Goal: Transaction & Acquisition: Purchase product/service

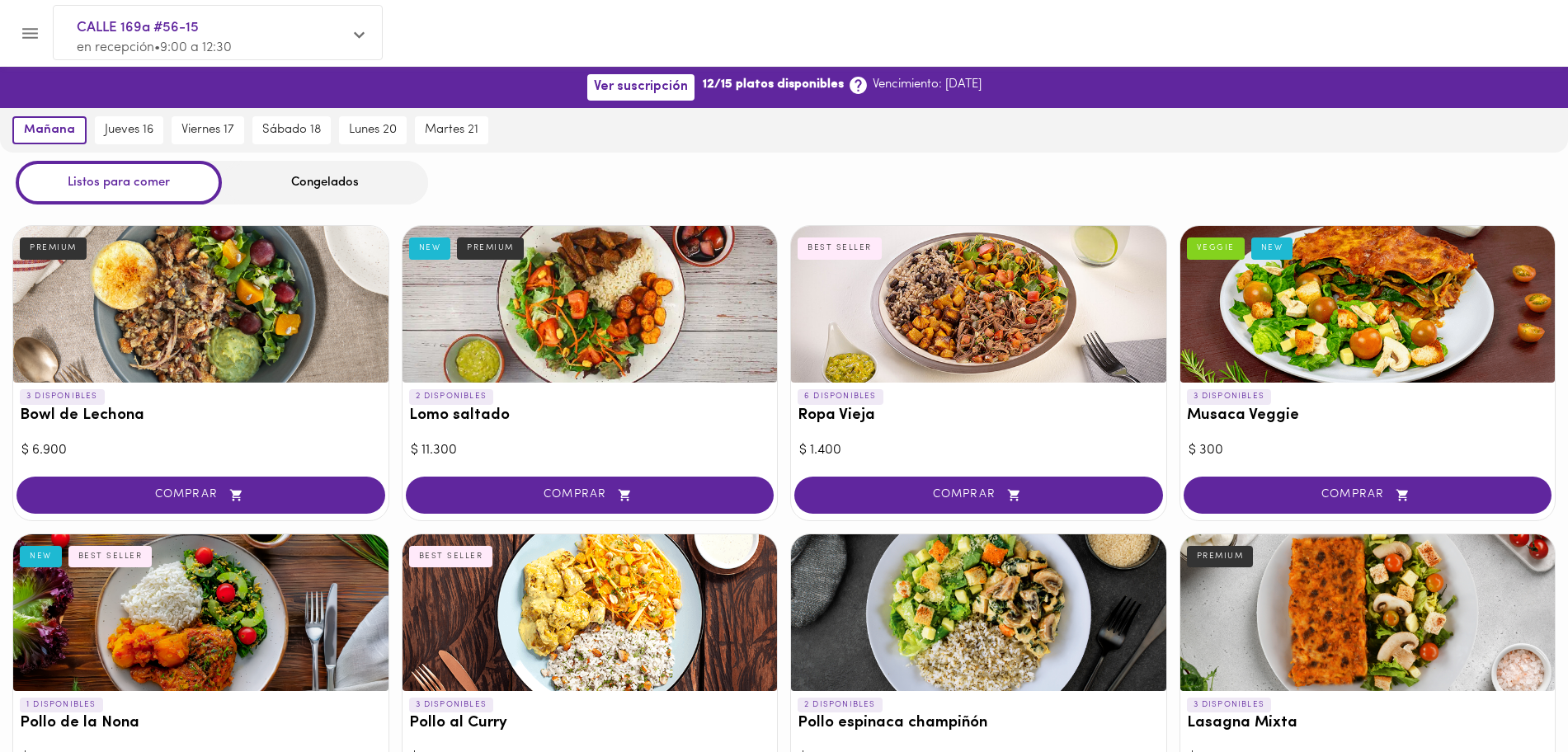
drag, startPoint x: 669, startPoint y: 134, endPoint x: 192, endPoint y: 27, distance: 488.9
click at [26, 33] on icon "Menu" at bounding box center [30, 33] width 15 height 11
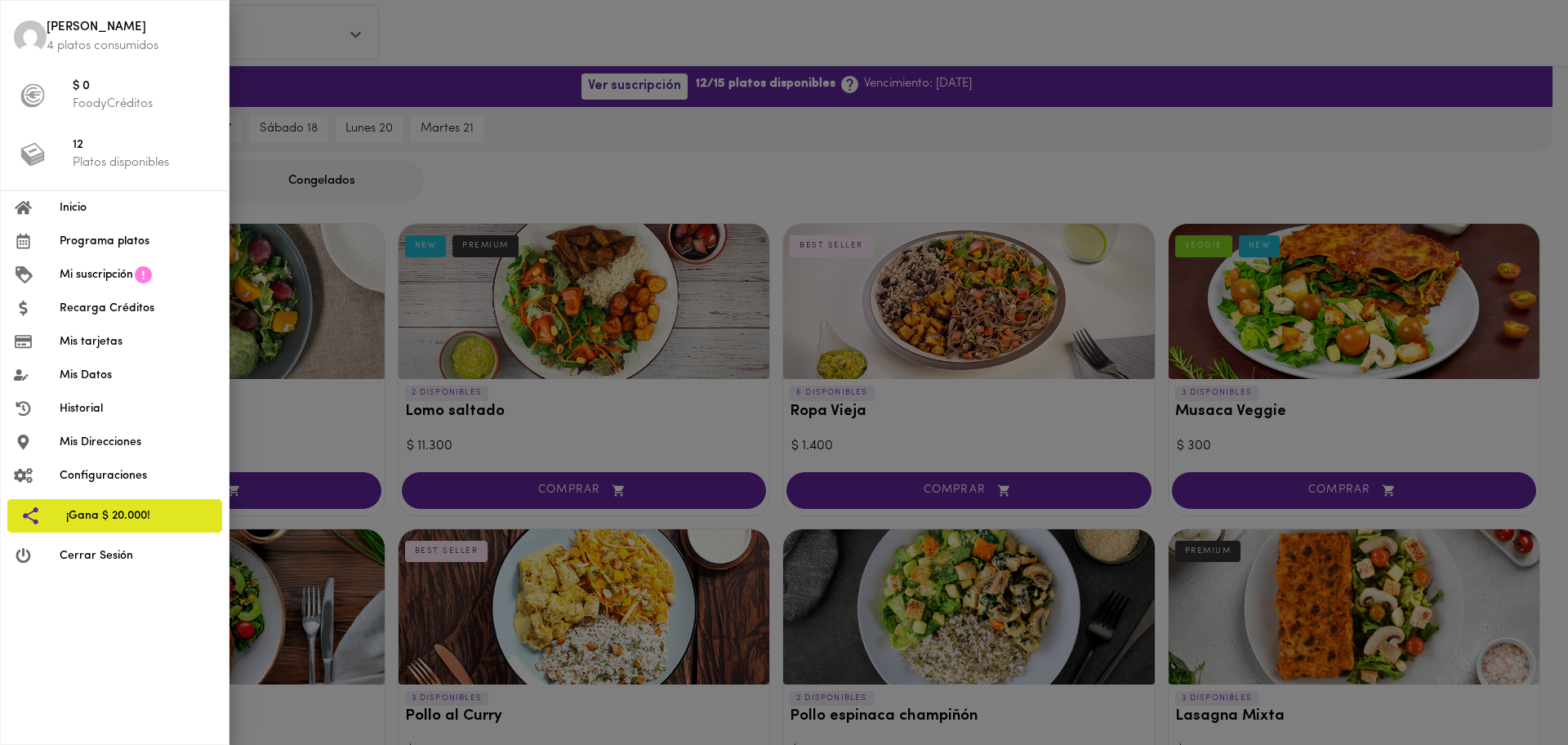
click at [135, 168] on p "Platos disponibles" at bounding box center [143, 163] width 143 height 17
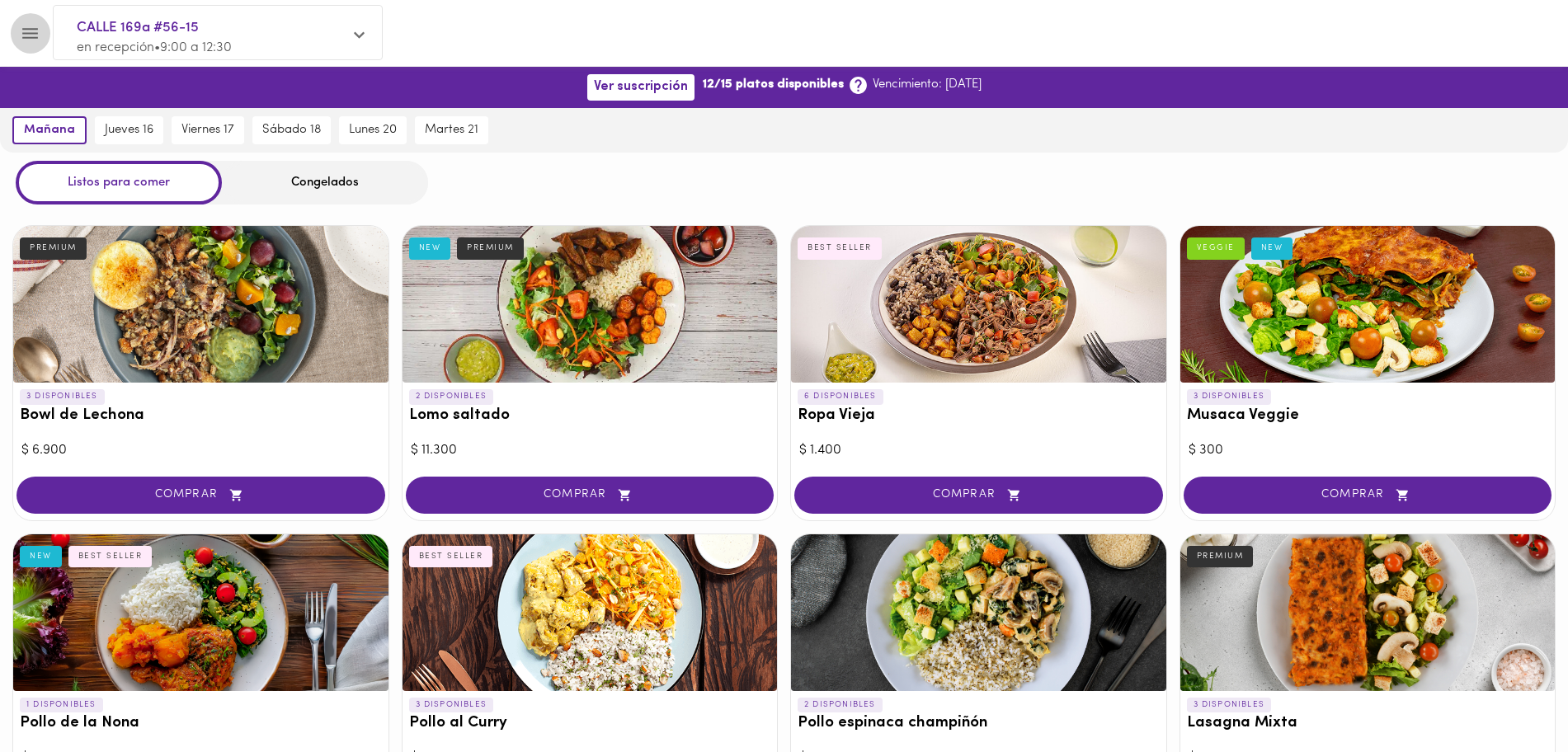
click at [38, 39] on icon "Menu" at bounding box center [30, 33] width 20 height 20
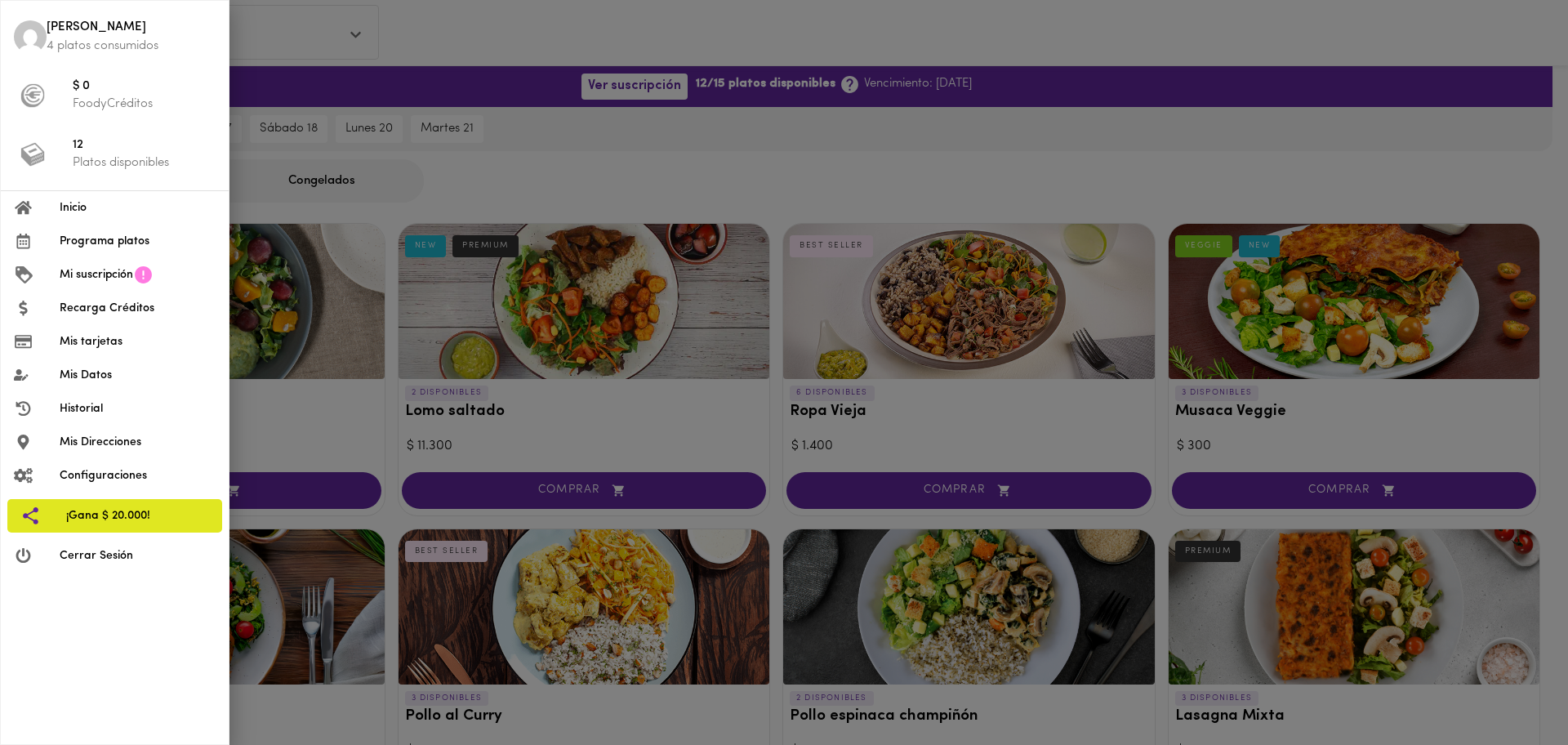
click at [103, 46] on p "4 platos consumidos" at bounding box center [131, 46] width 169 height 17
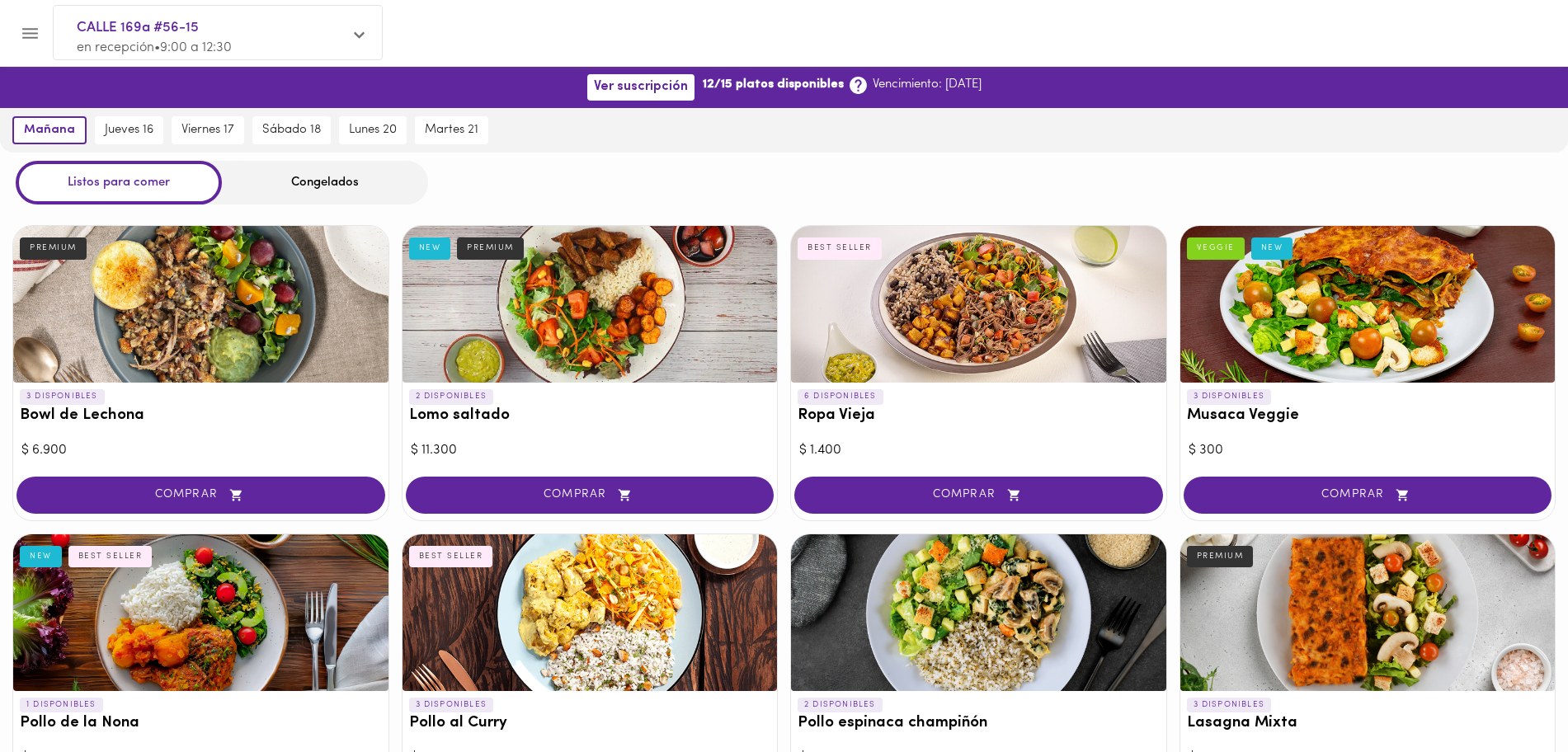
click at [52, 48] on div at bounding box center [799, 32] width 1497 height 38
click at [43, 44] on button "Menu" at bounding box center [30, 32] width 40 height 40
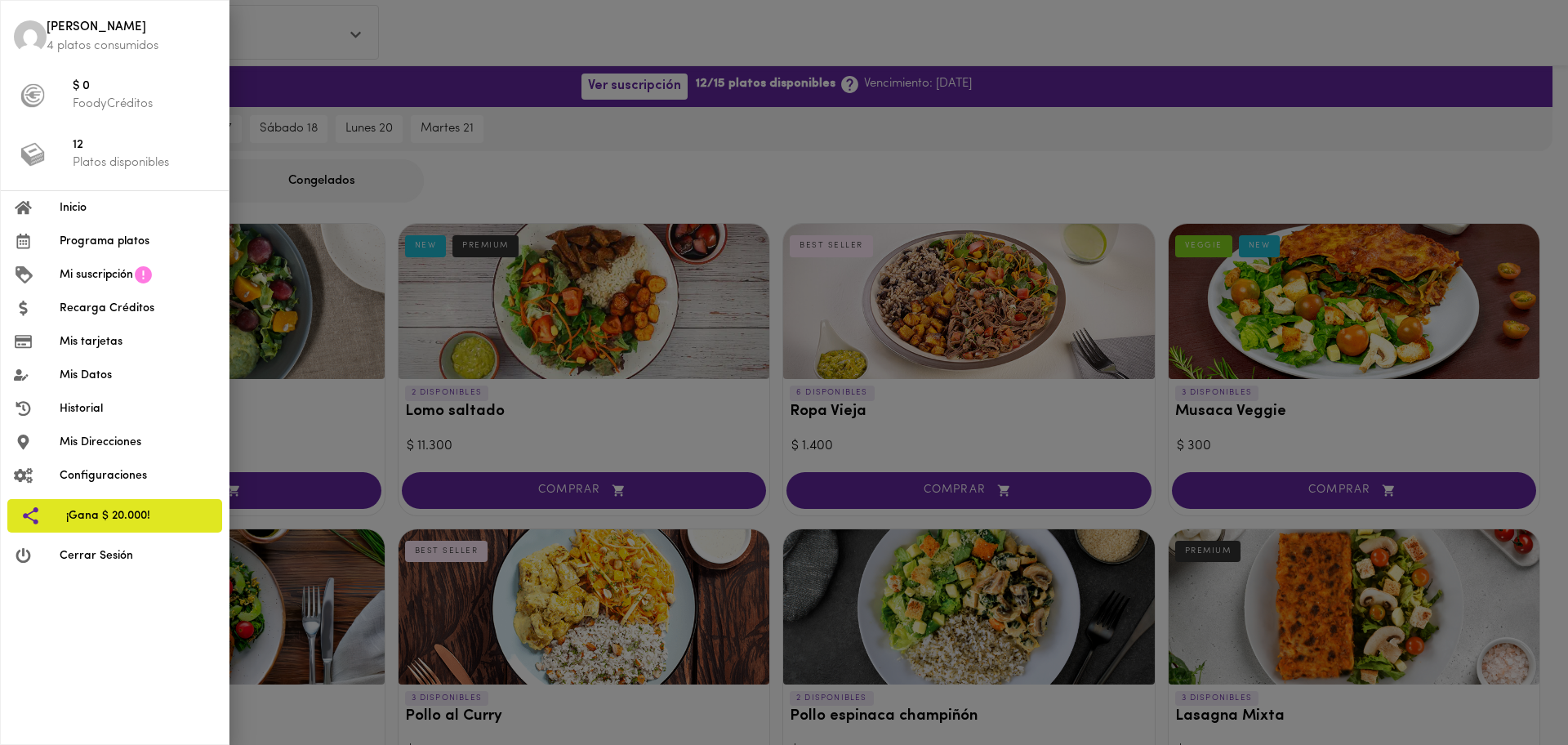
click at [124, 167] on p "Platos disponibles" at bounding box center [143, 163] width 143 height 17
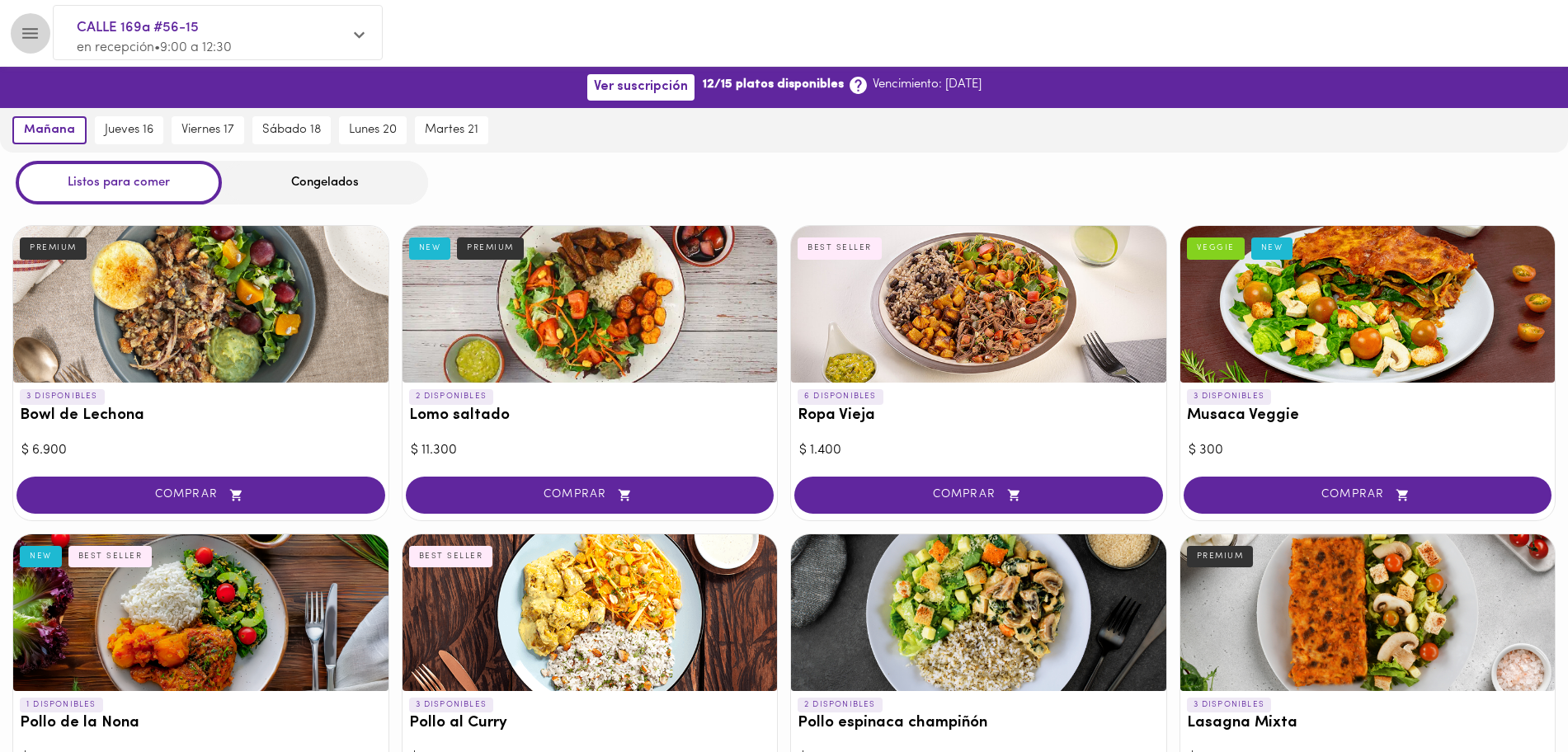
click at [32, 26] on icon "Menu" at bounding box center [30, 33] width 20 height 20
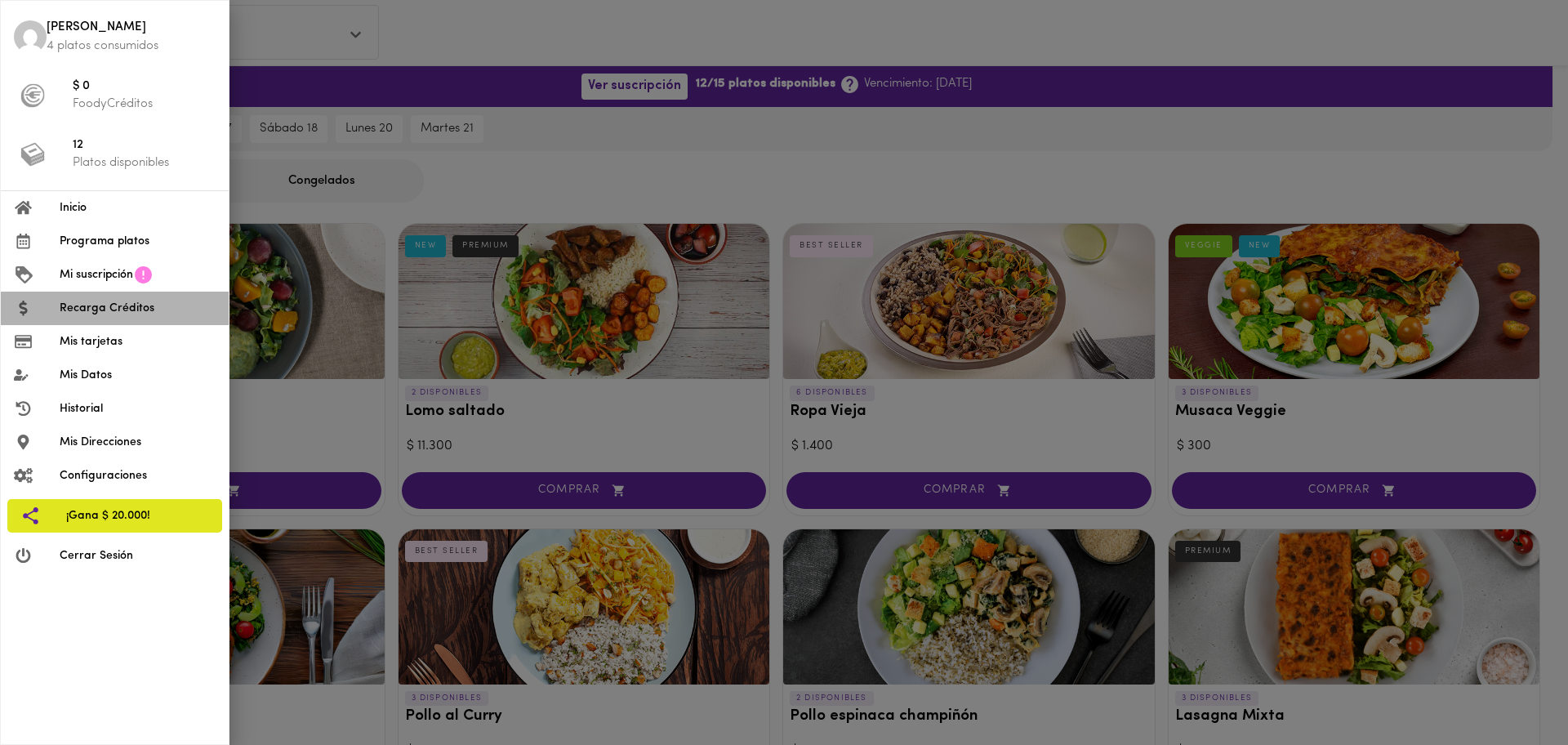
click at [148, 296] on li "Recarga Créditos" at bounding box center [115, 309] width 228 height 34
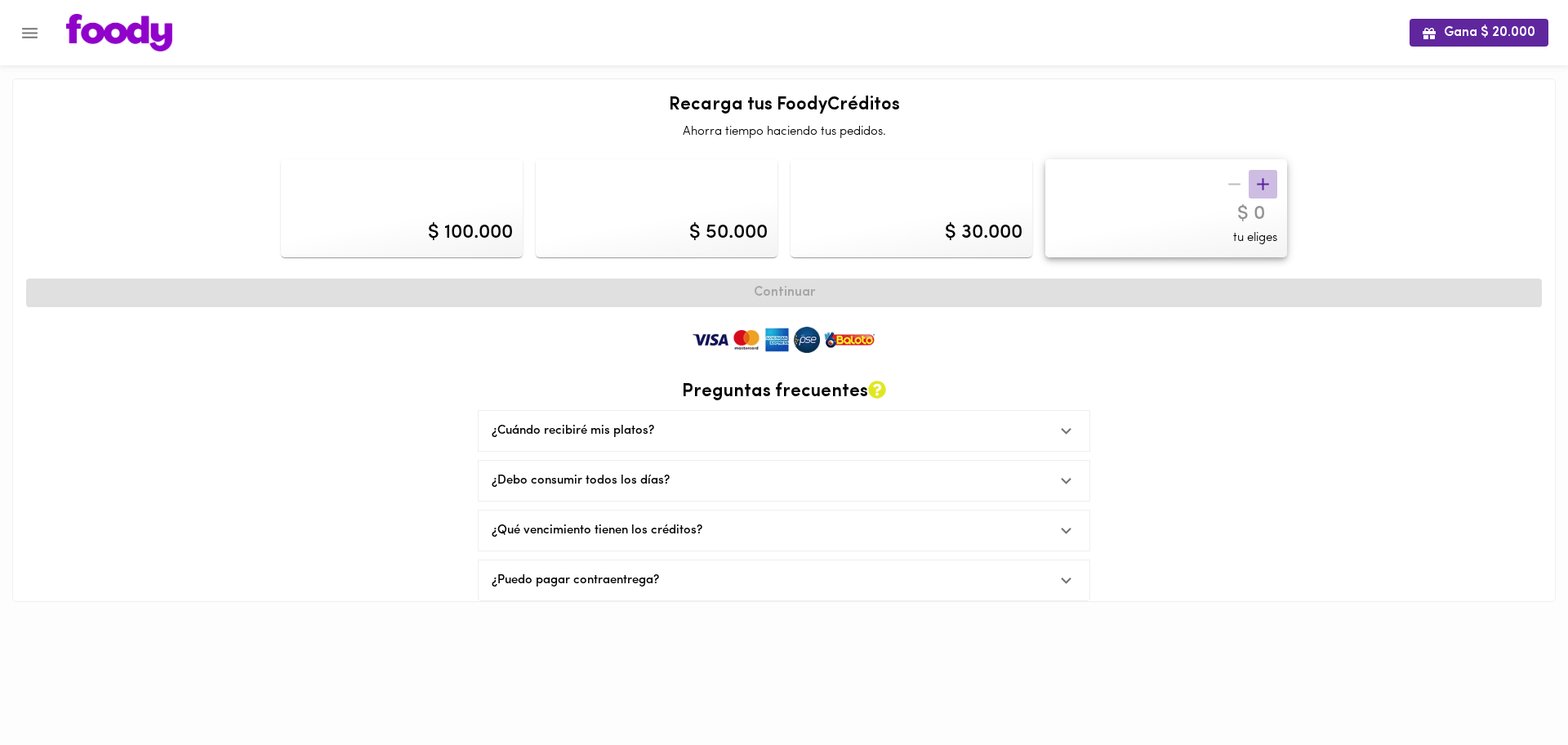
click at [1275, 187] on span "button" at bounding box center [1263, 184] width 29 height 20
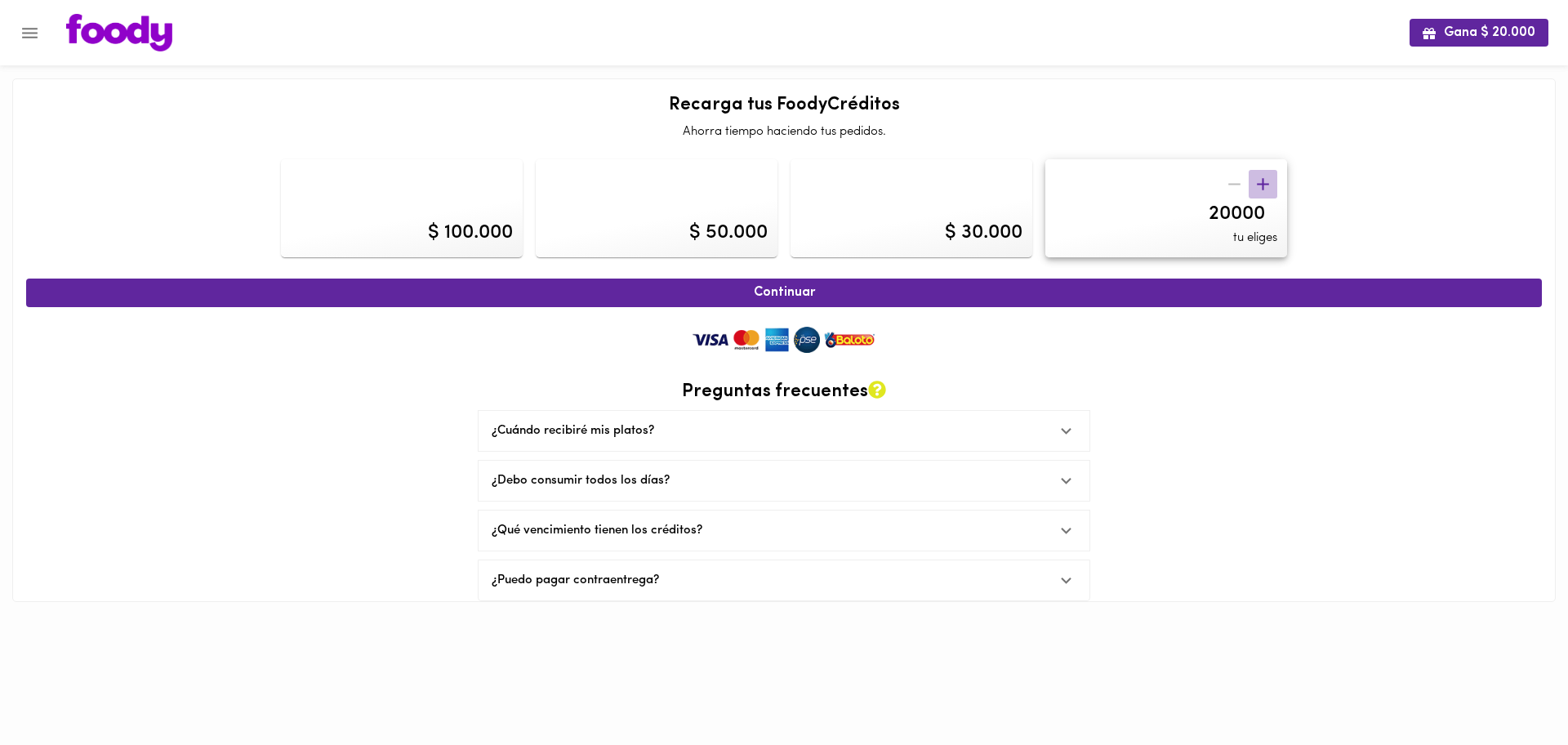
click at [1275, 187] on span "button" at bounding box center [1263, 184] width 29 height 20
click at [1232, 182] on icon "button" at bounding box center [1234, 184] width 20 height 20
click at [1266, 174] on icon "button" at bounding box center [1263, 184] width 20 height 20
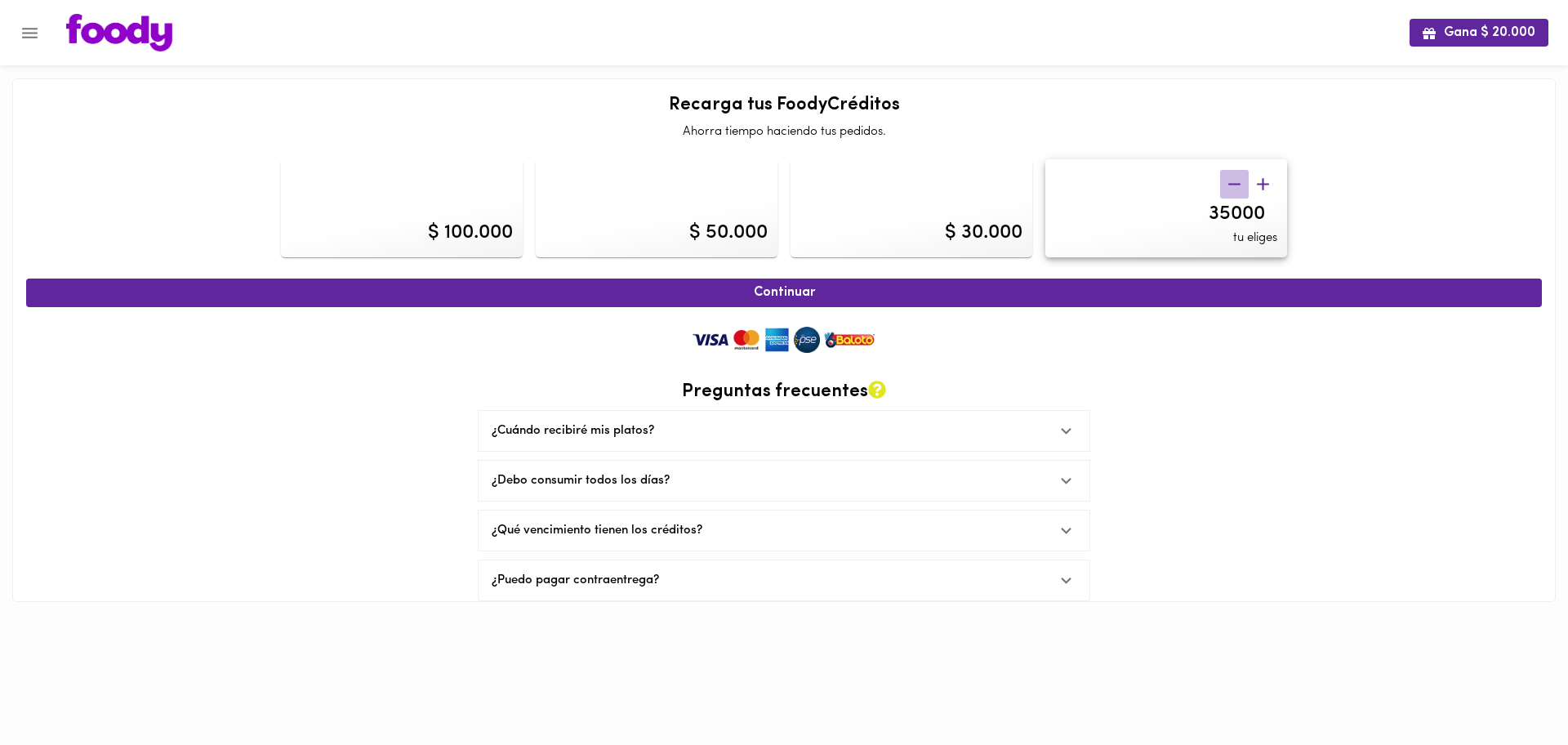
click at [1247, 181] on span "button" at bounding box center [1235, 184] width 29 height 20
type input "30000"
click at [1122, 210] on input "30000" at bounding box center [1166, 214] width 222 height 24
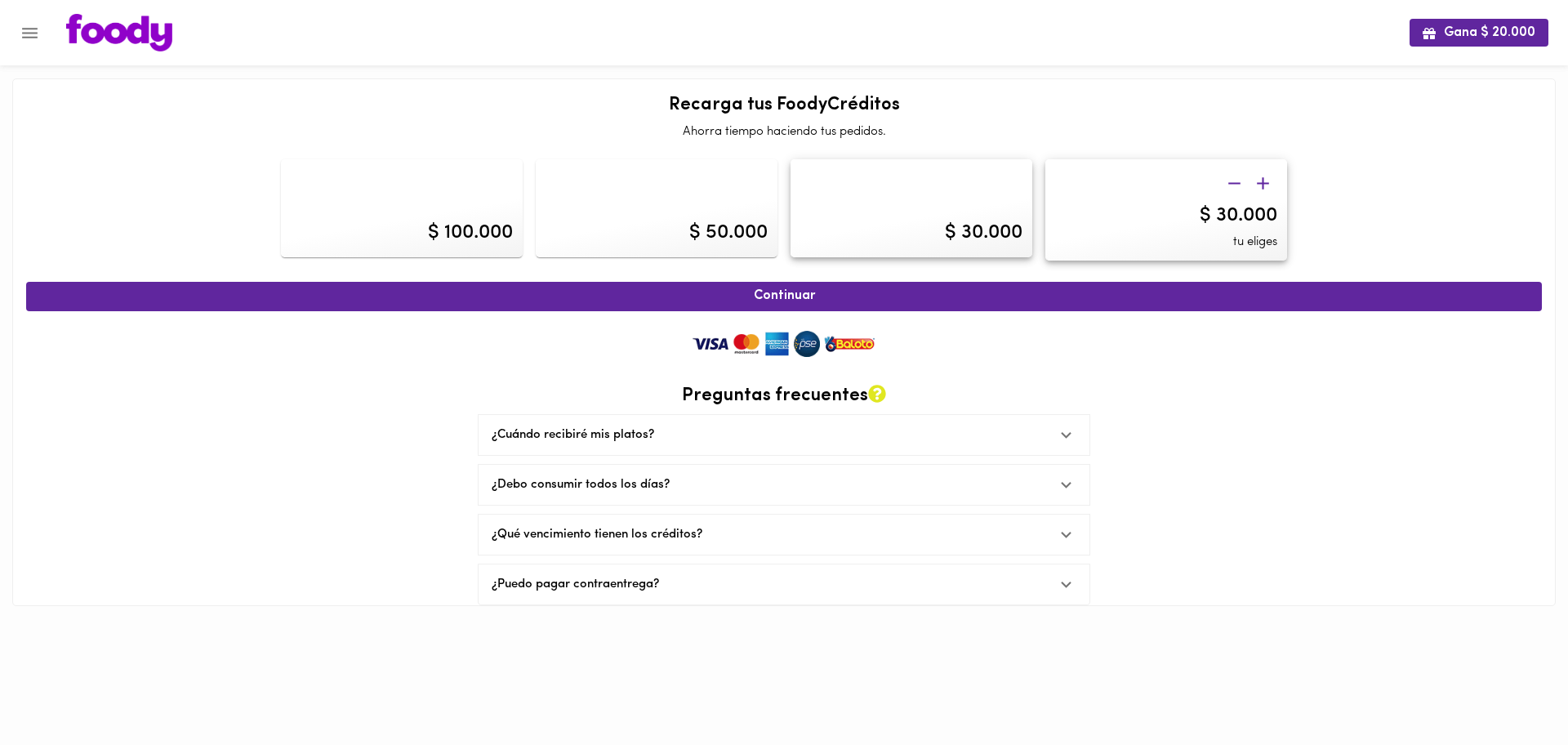
click at [1291, 528] on div "Continuar Preguntas frecuentes ¿Cuándo recibiré mis platos? Tus platos serán en…" at bounding box center [784, 439] width 1516 height 332
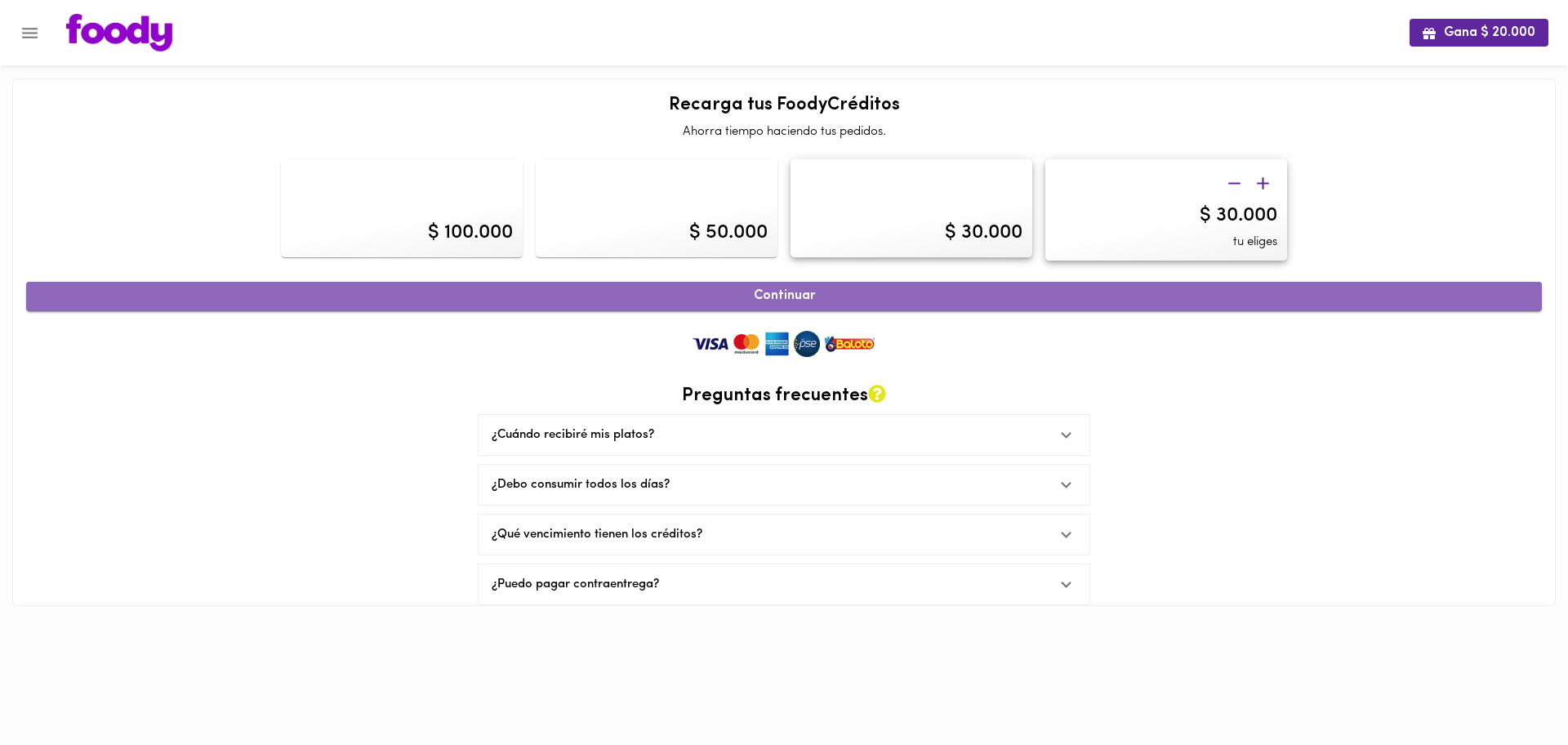
click at [1188, 297] on span "Continuar" at bounding box center [784, 296] width 1480 height 15
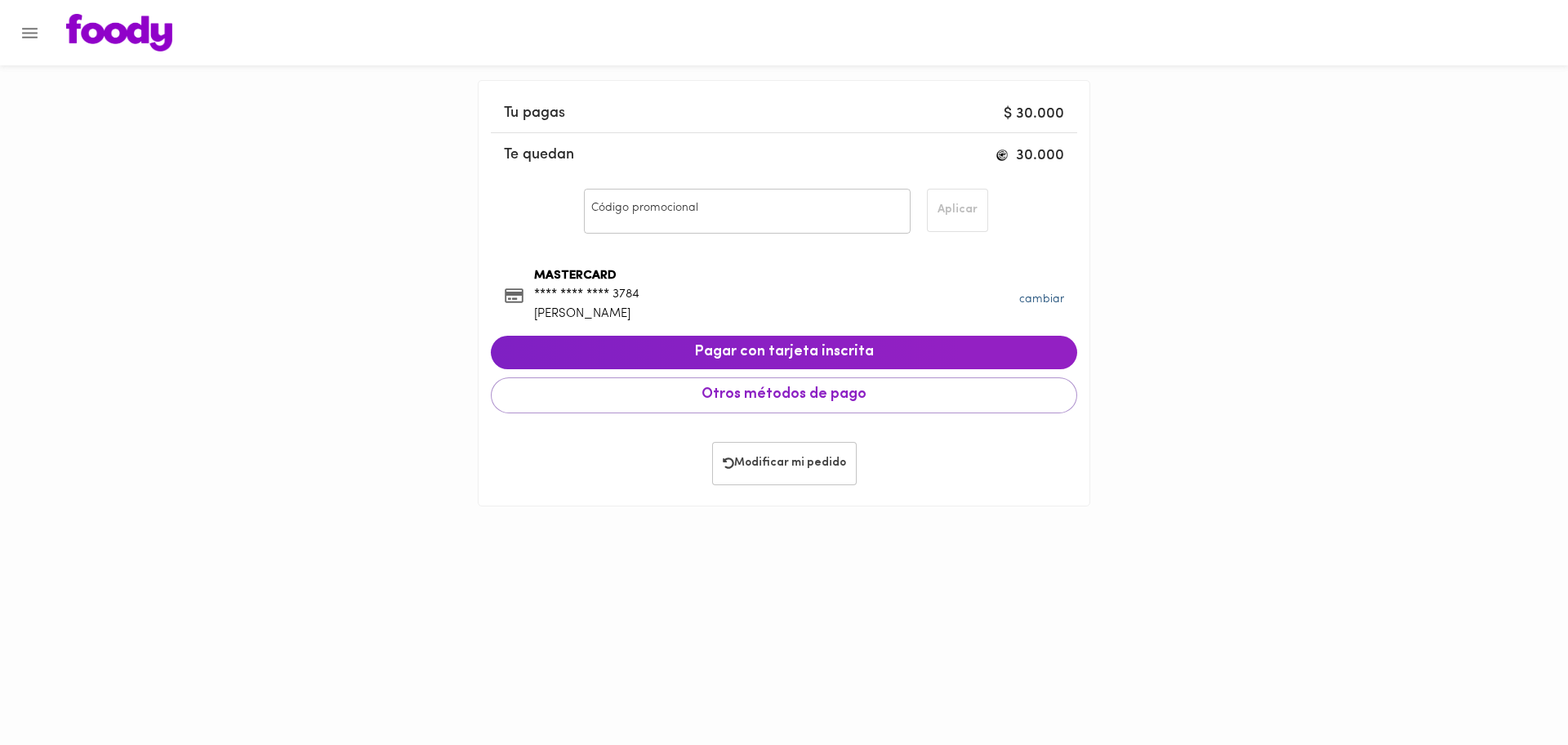
click at [1036, 294] on link "cambiar" at bounding box center [1041, 300] width 45 height 13
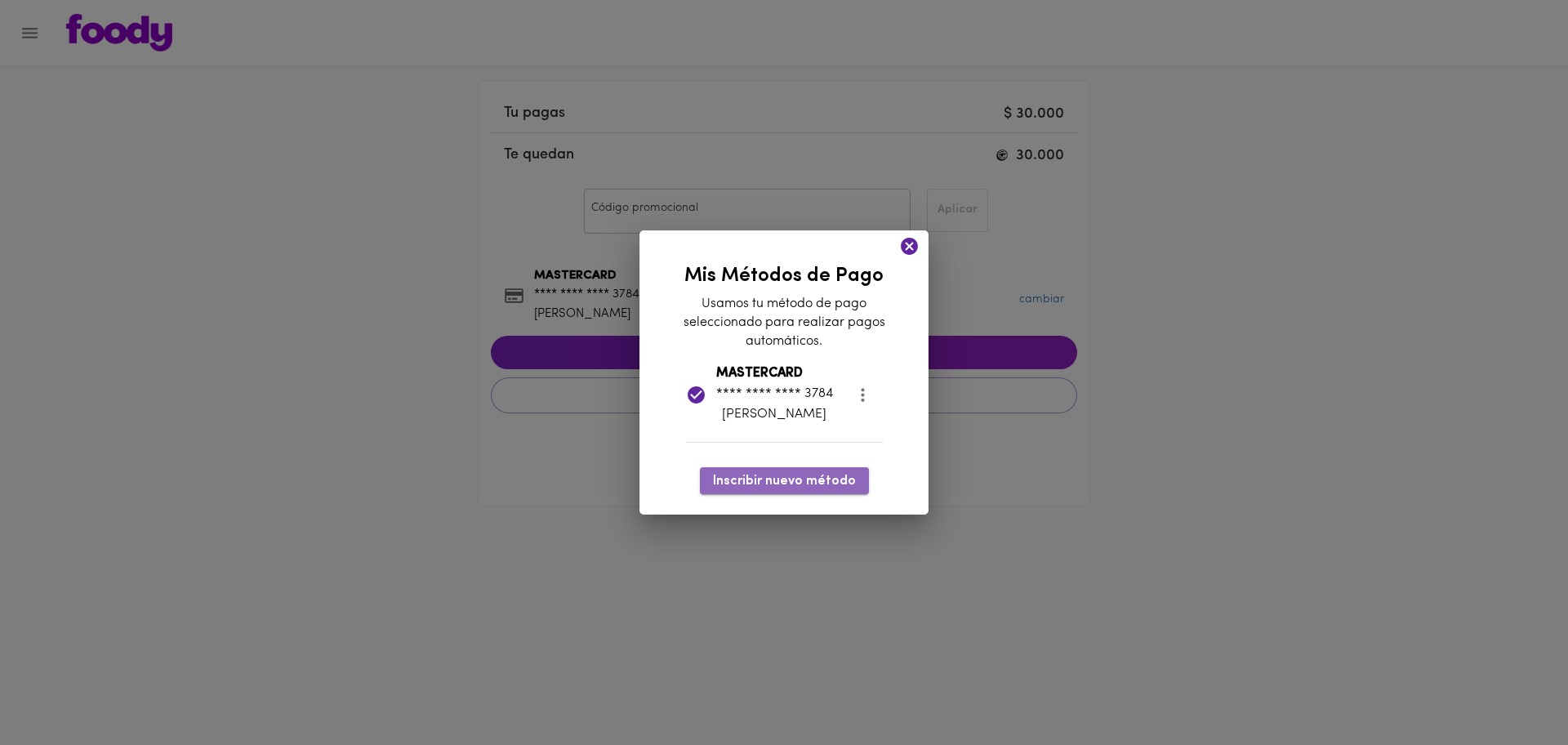
click at [848, 491] on button "Inscribir nuevo método" at bounding box center [784, 481] width 169 height 27
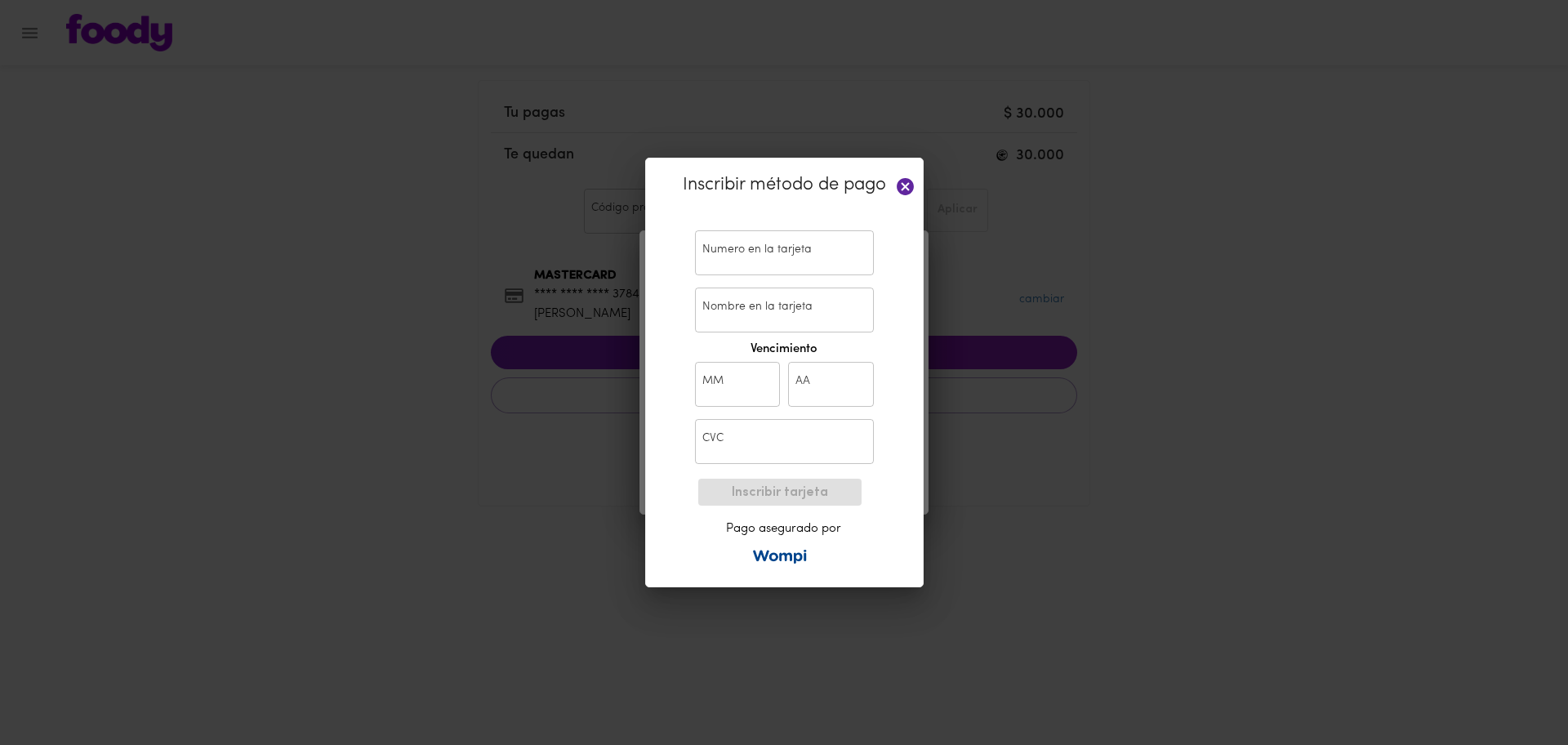
click at [907, 188] on icon at bounding box center [905, 186] width 20 height 20
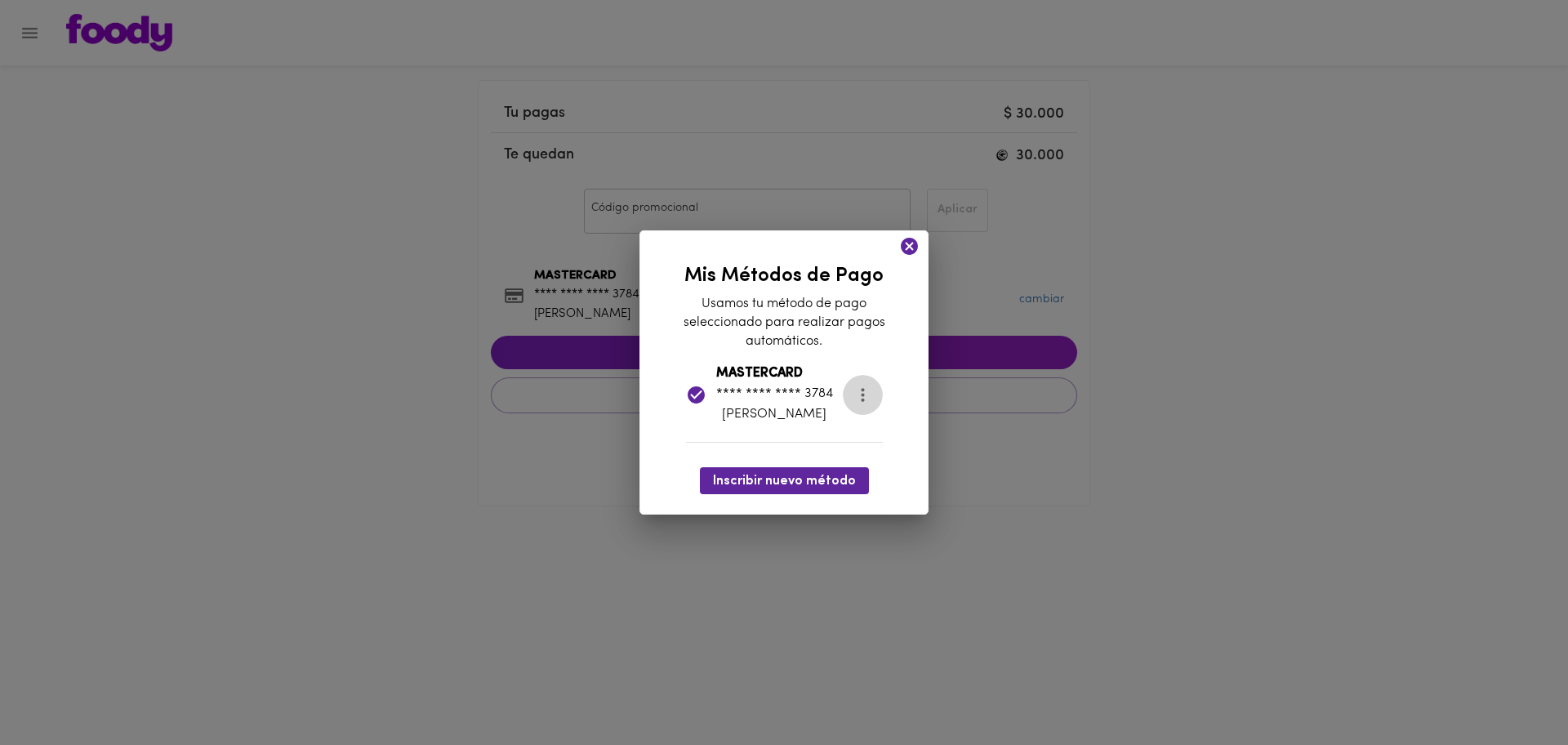
click at [868, 402] on icon "more" at bounding box center [863, 395] width 20 height 20
click at [1010, 503] on div at bounding box center [784, 372] width 1568 height 745
click at [902, 248] on icon at bounding box center [909, 246] width 17 height 17
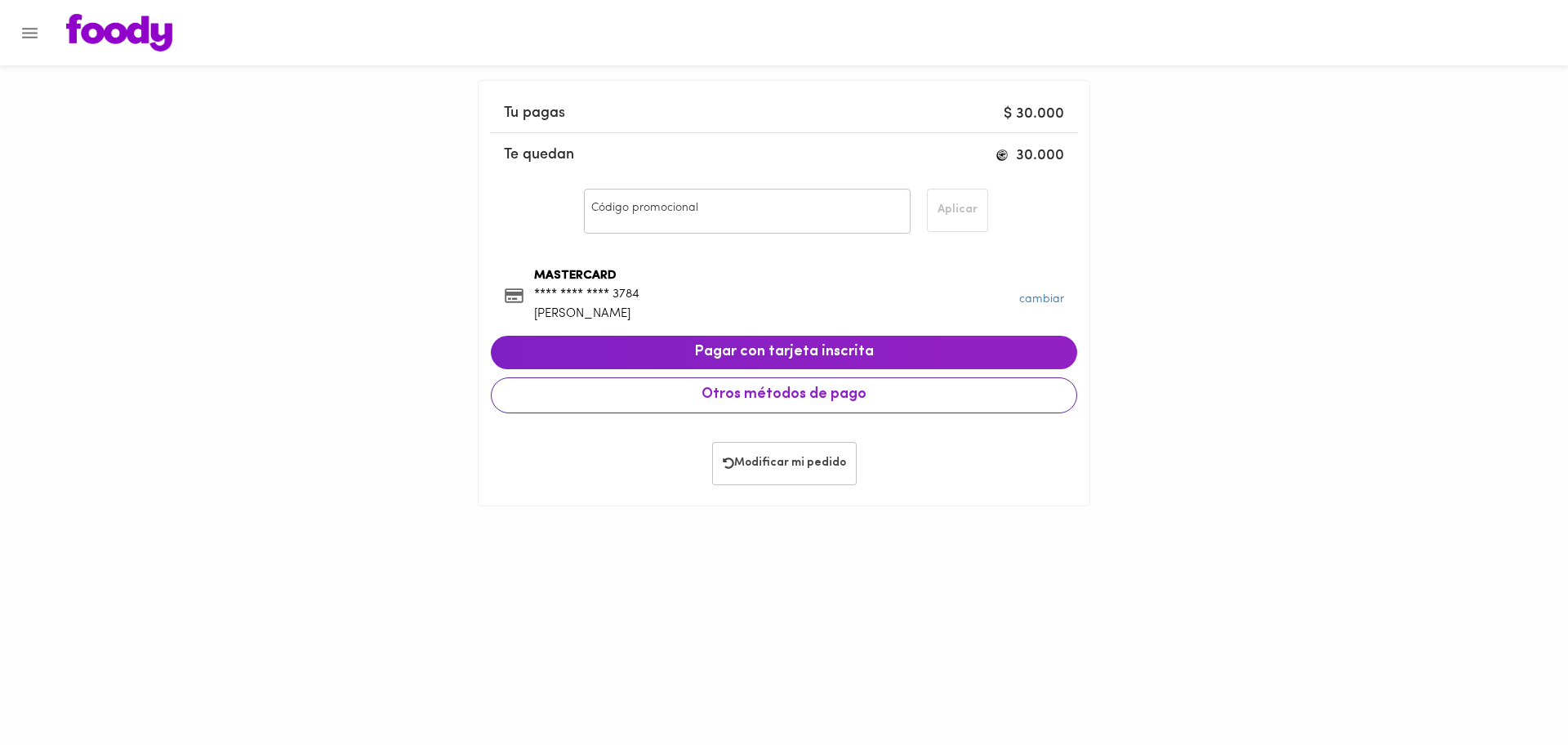
click at [851, 393] on span "Otros métodos de pago" at bounding box center [784, 395] width 558 height 18
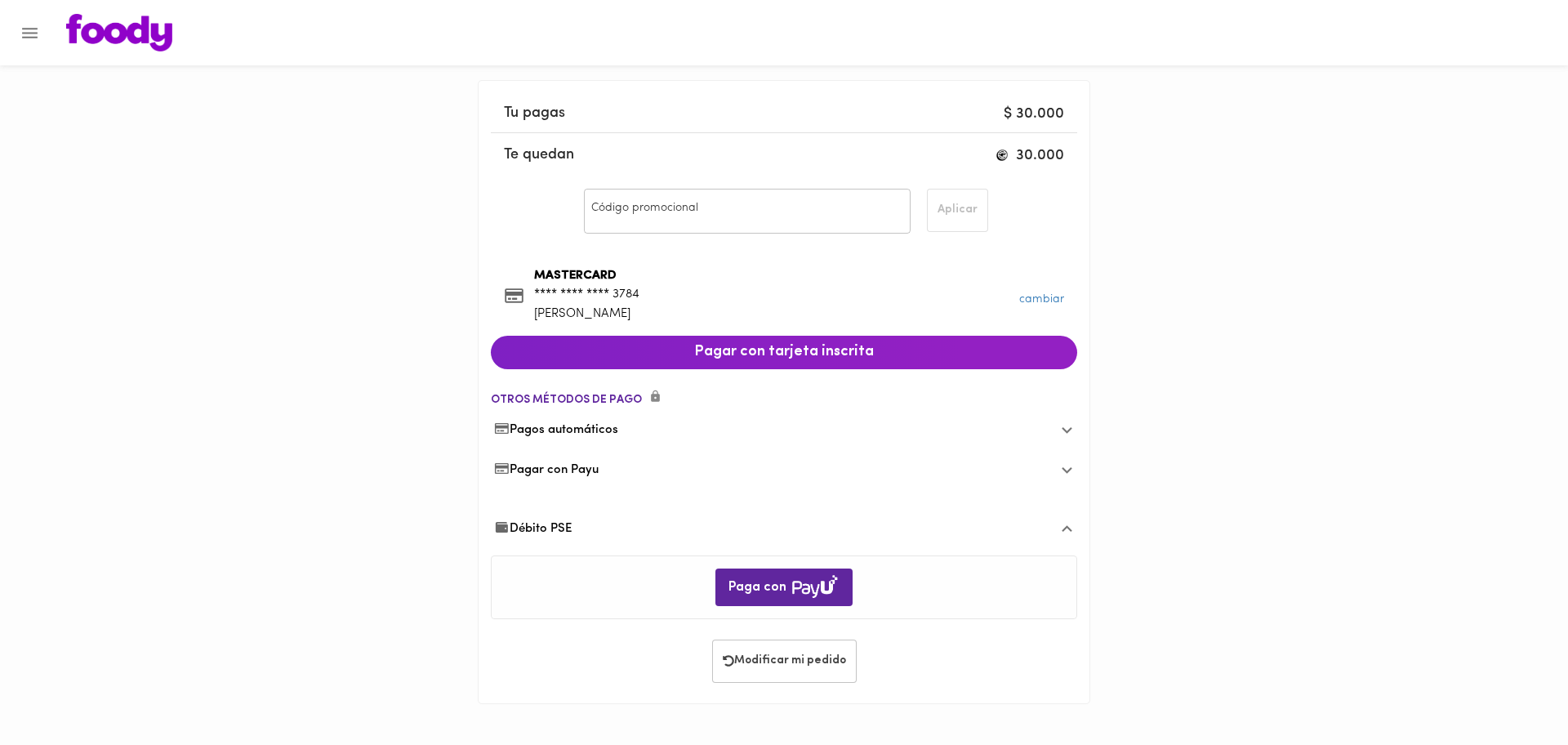
click at [560, 533] on span "Débito PSE" at bounding box center [533, 529] width 78 height 17
click at [553, 502] on span "Débito PSE" at bounding box center [533, 510] width 78 height 17
click at [749, 587] on span "Paga con" at bounding box center [784, 588] width 111 height 26
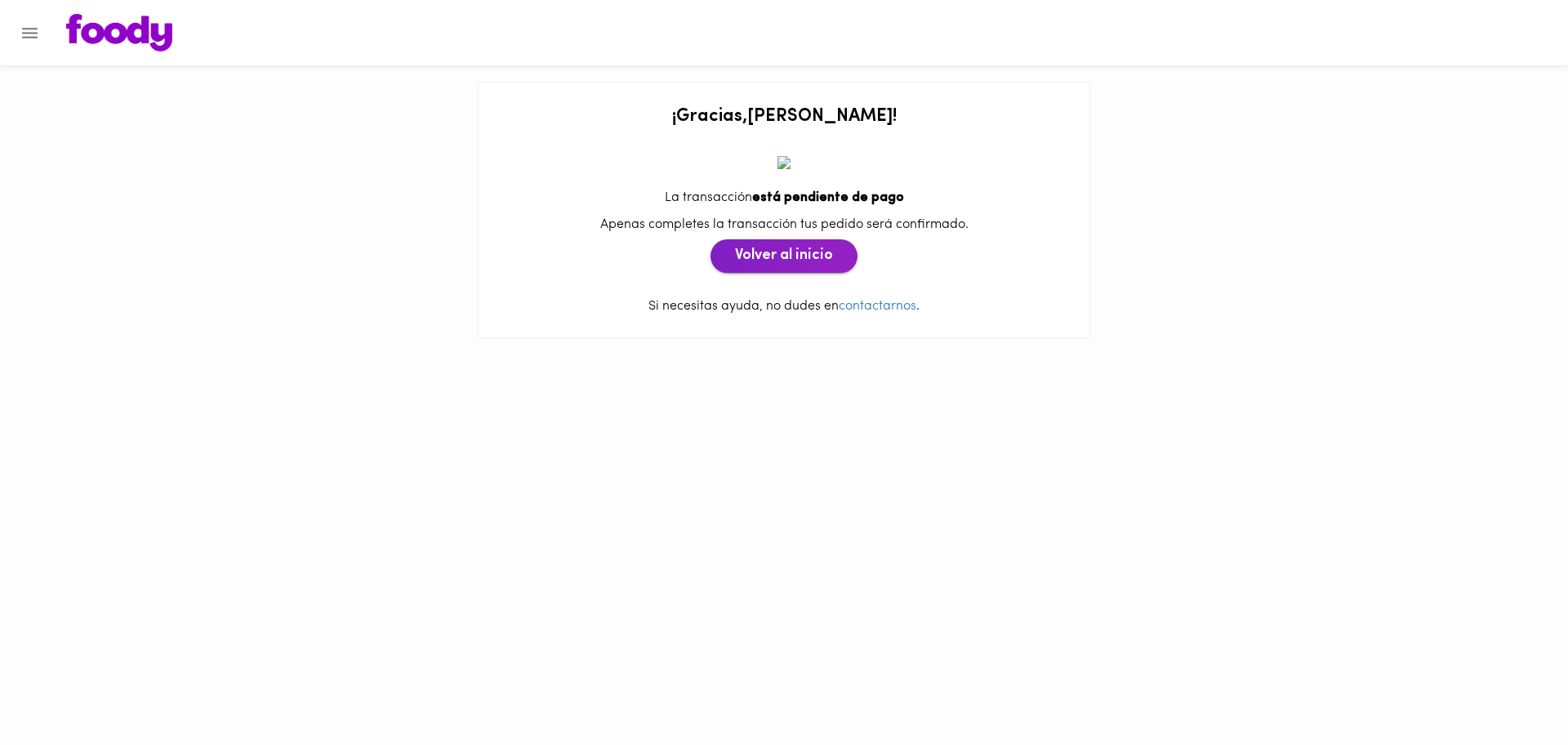
click at [779, 270] on button "Volver al inicio" at bounding box center [784, 256] width 147 height 35
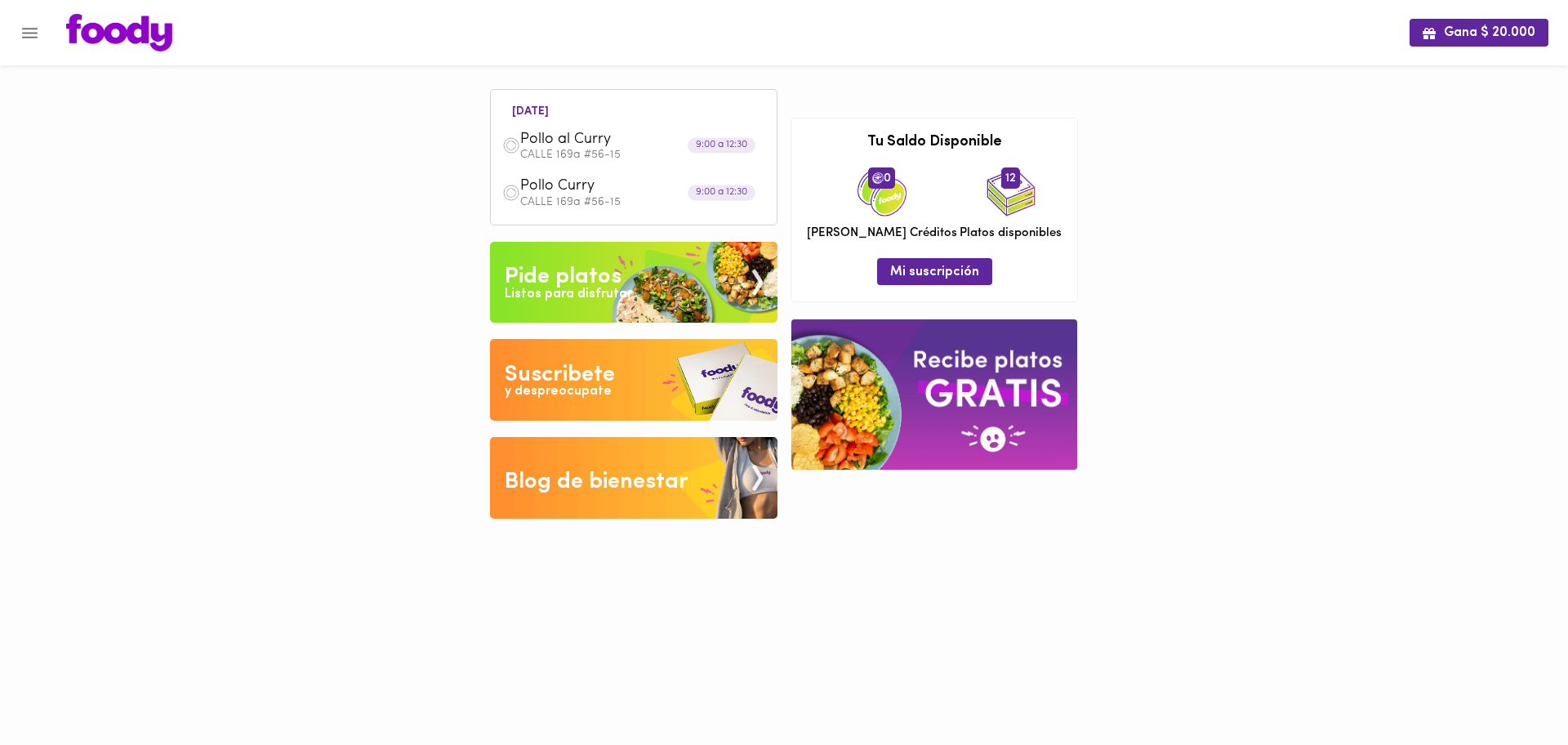
click at [868, 181] on span "0" at bounding box center [881, 177] width 27 height 21
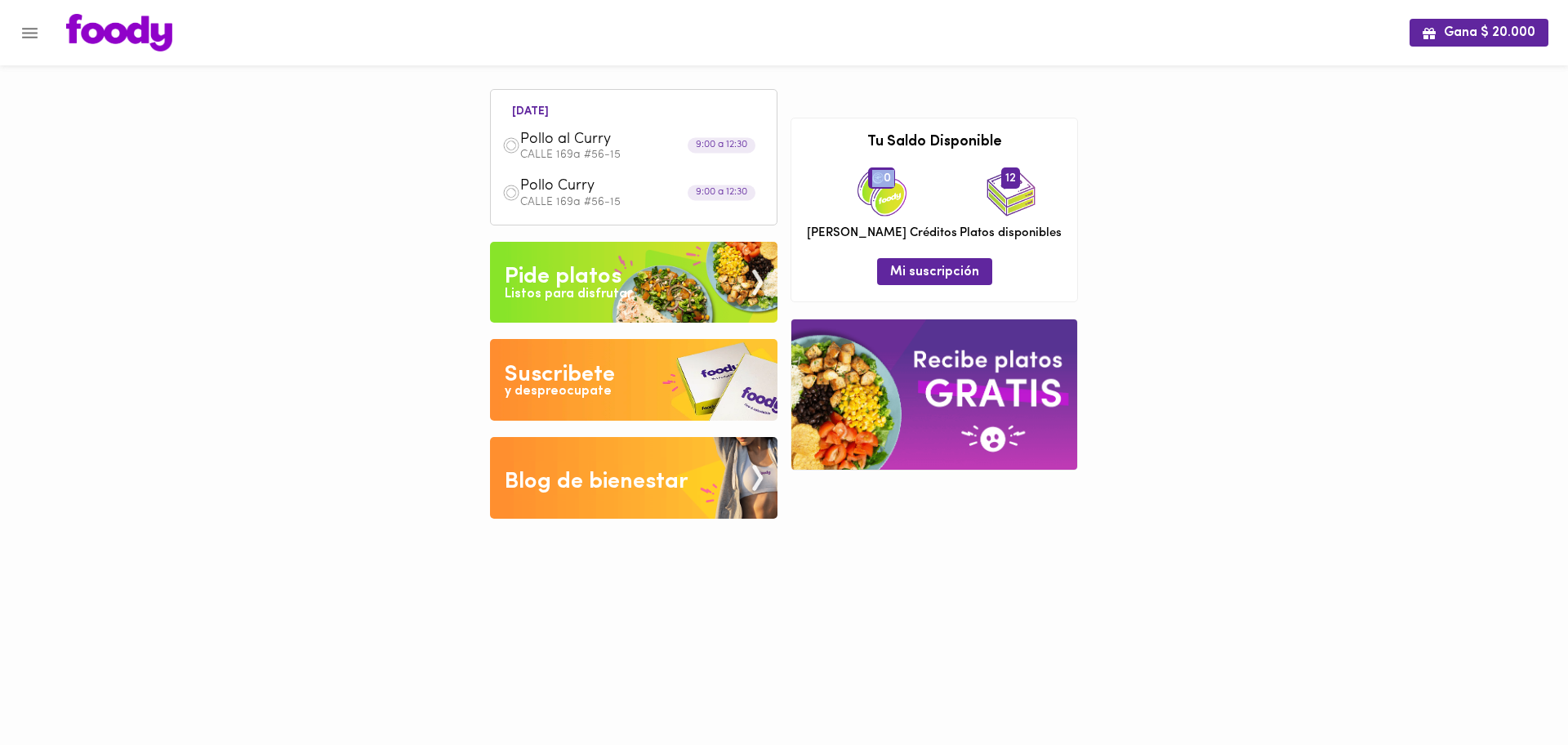
click at [868, 181] on span "0" at bounding box center [881, 177] width 27 height 21
click at [698, 279] on img at bounding box center [633, 283] width 288 height 82
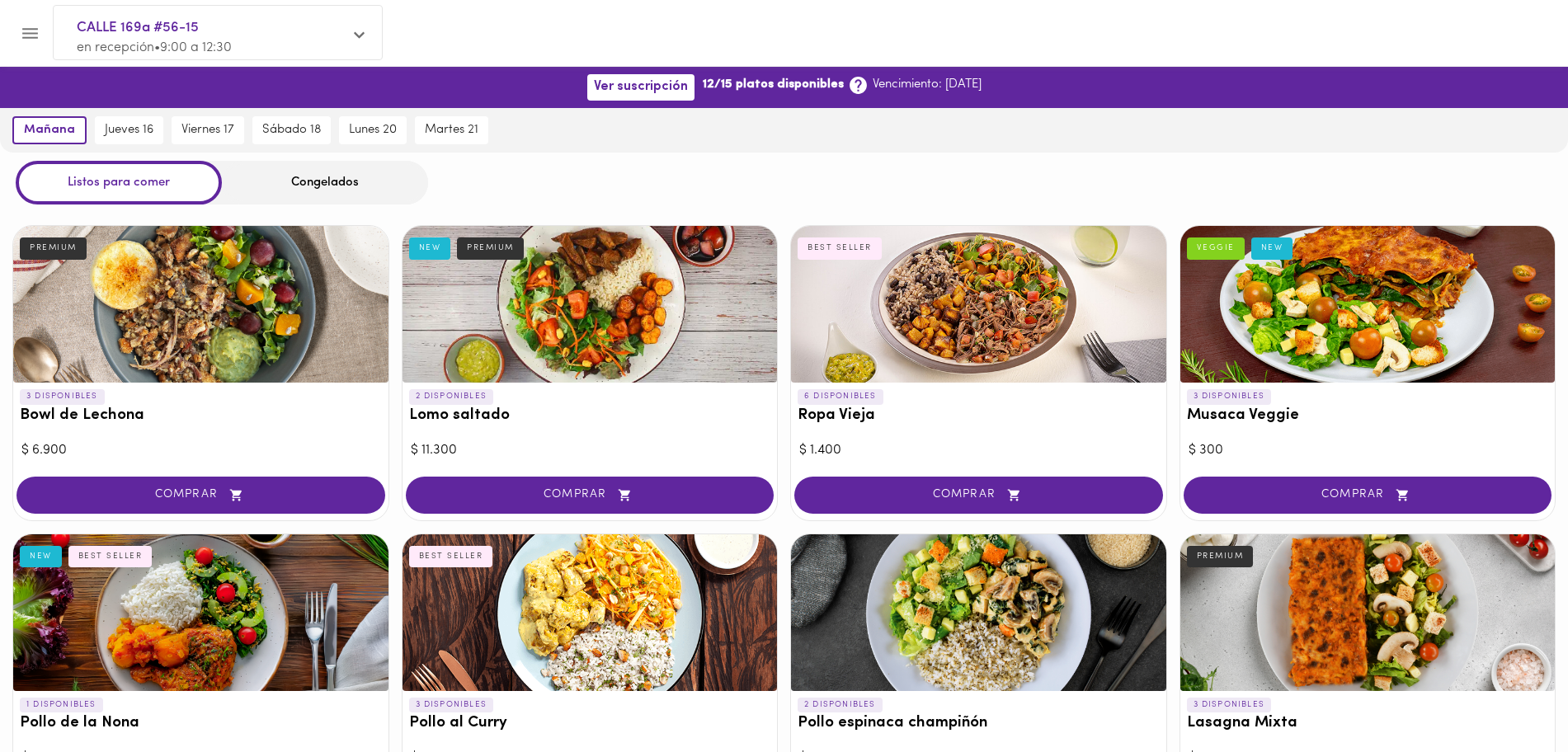
click at [977, 331] on div at bounding box center [979, 304] width 376 height 157
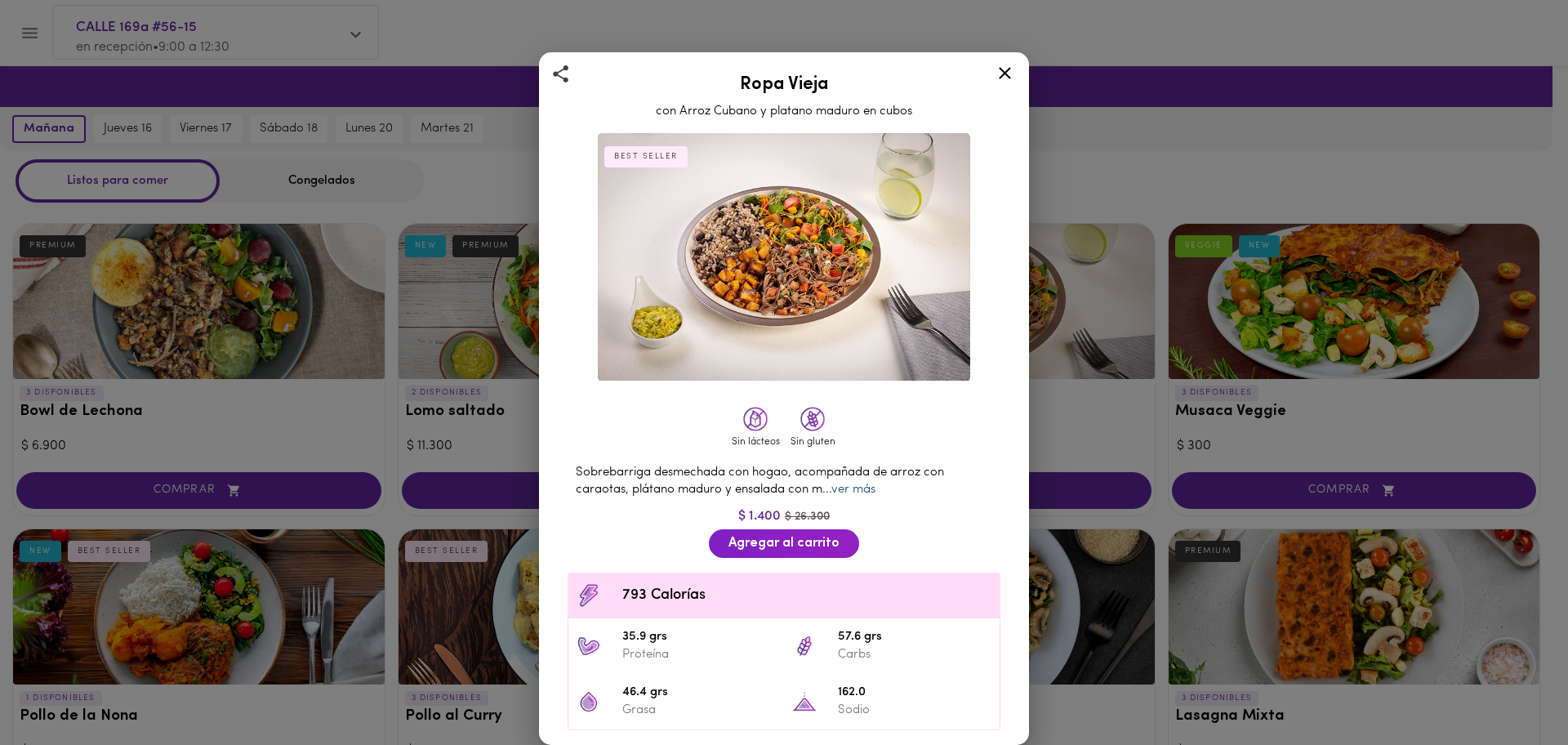
click at [855, 486] on link "ver más" at bounding box center [854, 489] width 44 height 13
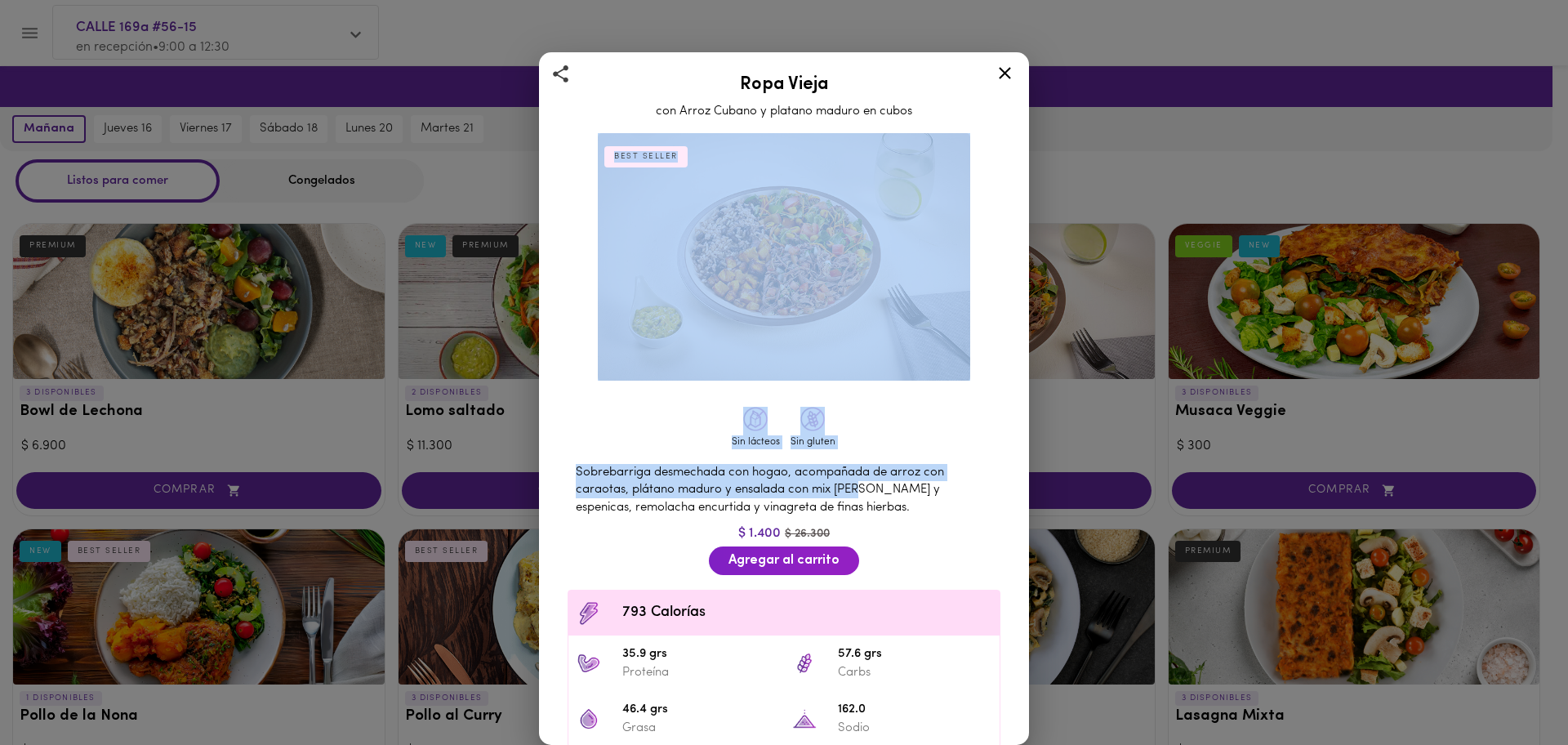
drag, startPoint x: 855, startPoint y: 486, endPoint x: 959, endPoint y: 159, distance: 343.1
click at [959, 159] on div "BEST SELLER Sin lácteos Sin gluten Sobrebarriga desmechada con hogao, acompañad…" at bounding box center [784, 490] width 462 height 727
click at [1005, 68] on icon at bounding box center [1005, 73] width 20 height 20
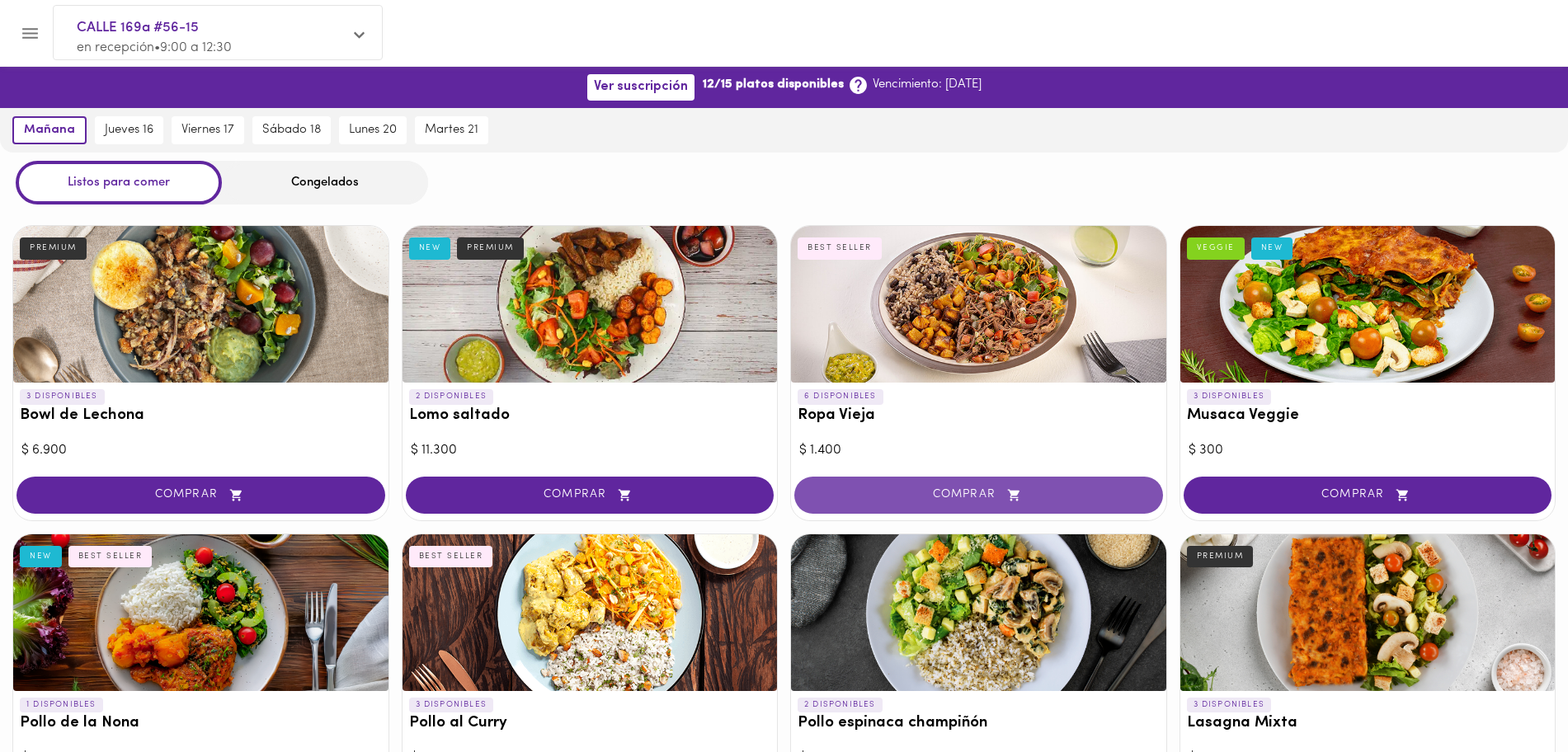
click at [1089, 500] on span "COMPRAR" at bounding box center [979, 495] width 327 height 14
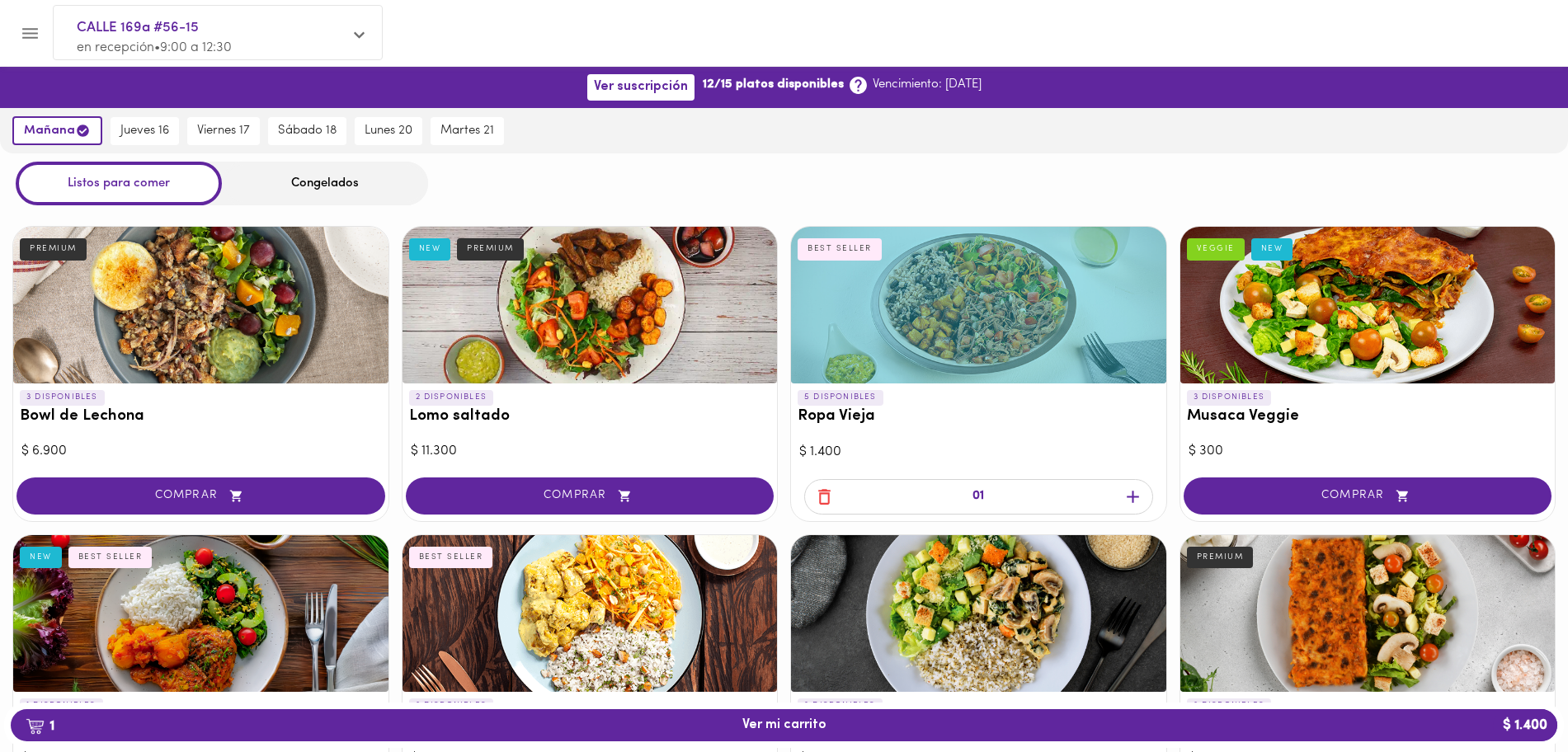
click at [302, 188] on div "Congelados" at bounding box center [325, 183] width 206 height 43
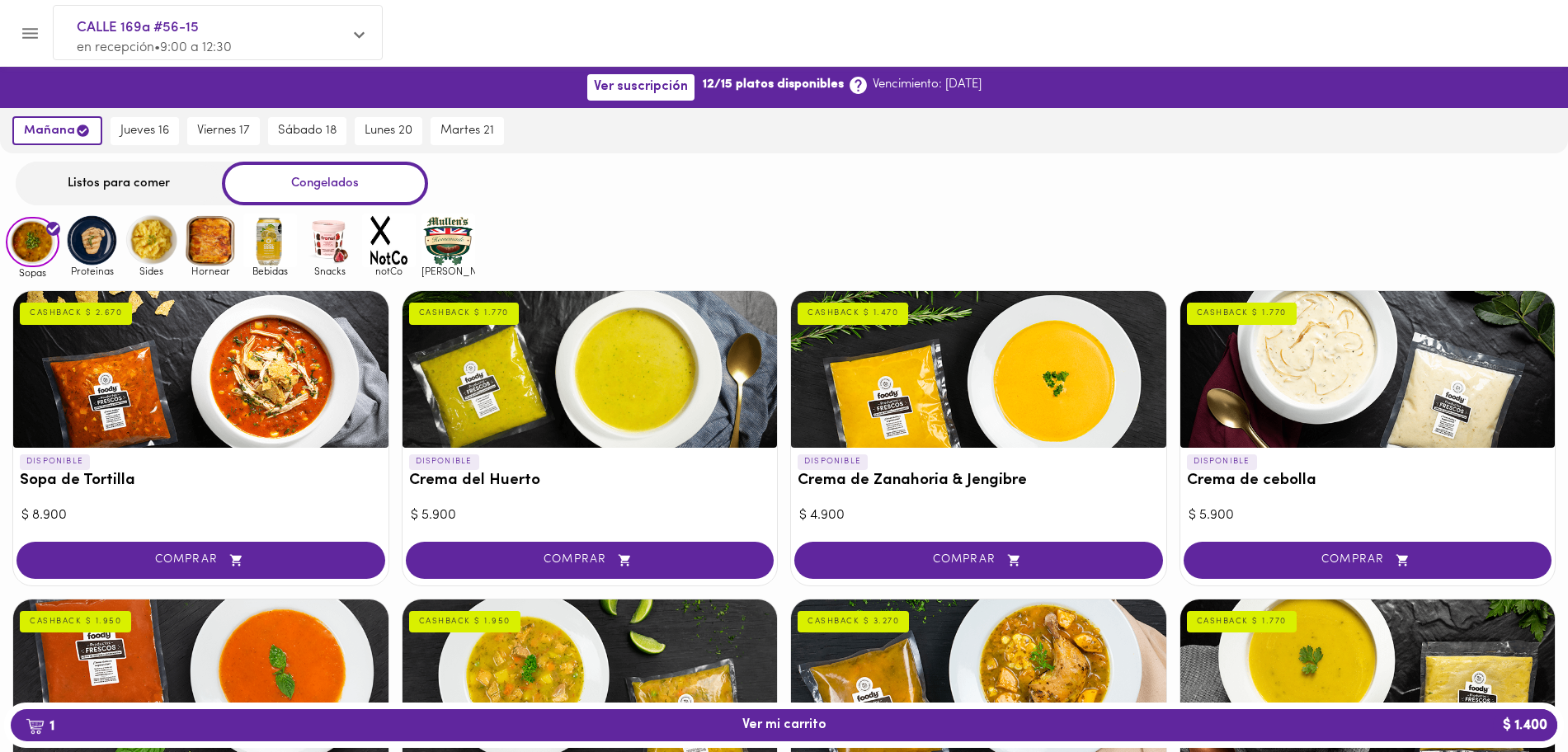
click at [95, 252] on img at bounding box center [91, 240] width 54 height 54
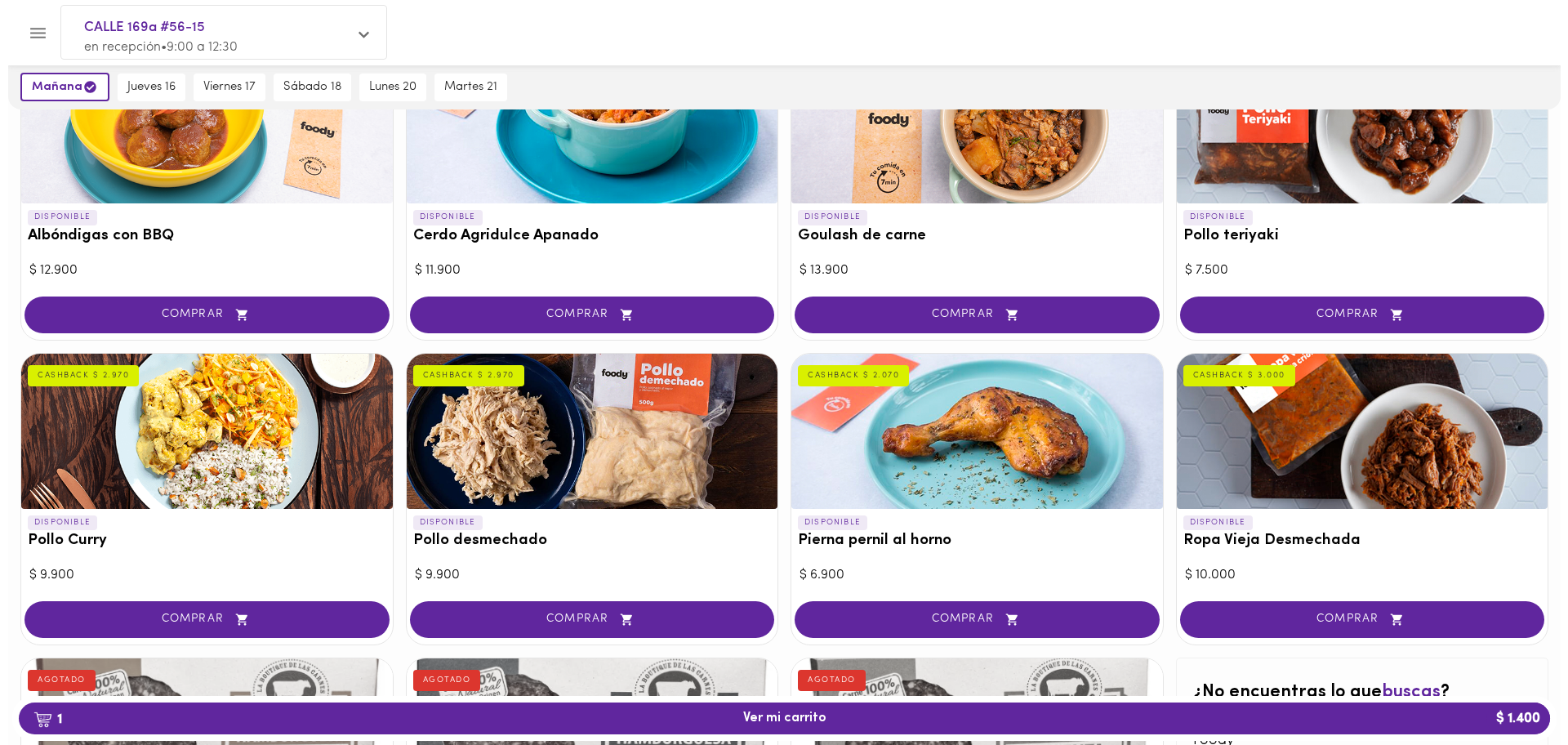
scroll to position [249, 0]
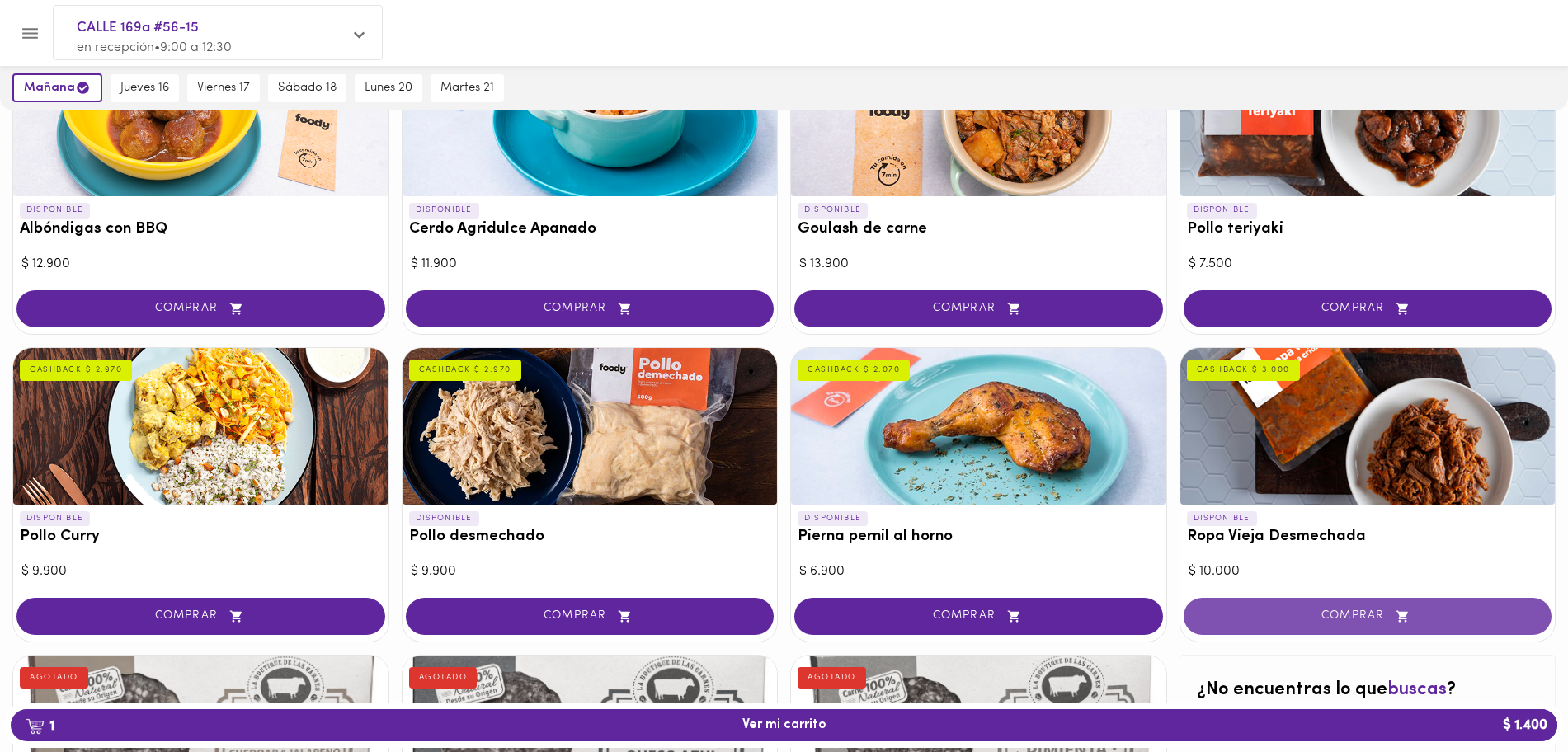
click at [1349, 612] on span "COMPRAR" at bounding box center [1368, 617] width 327 height 14
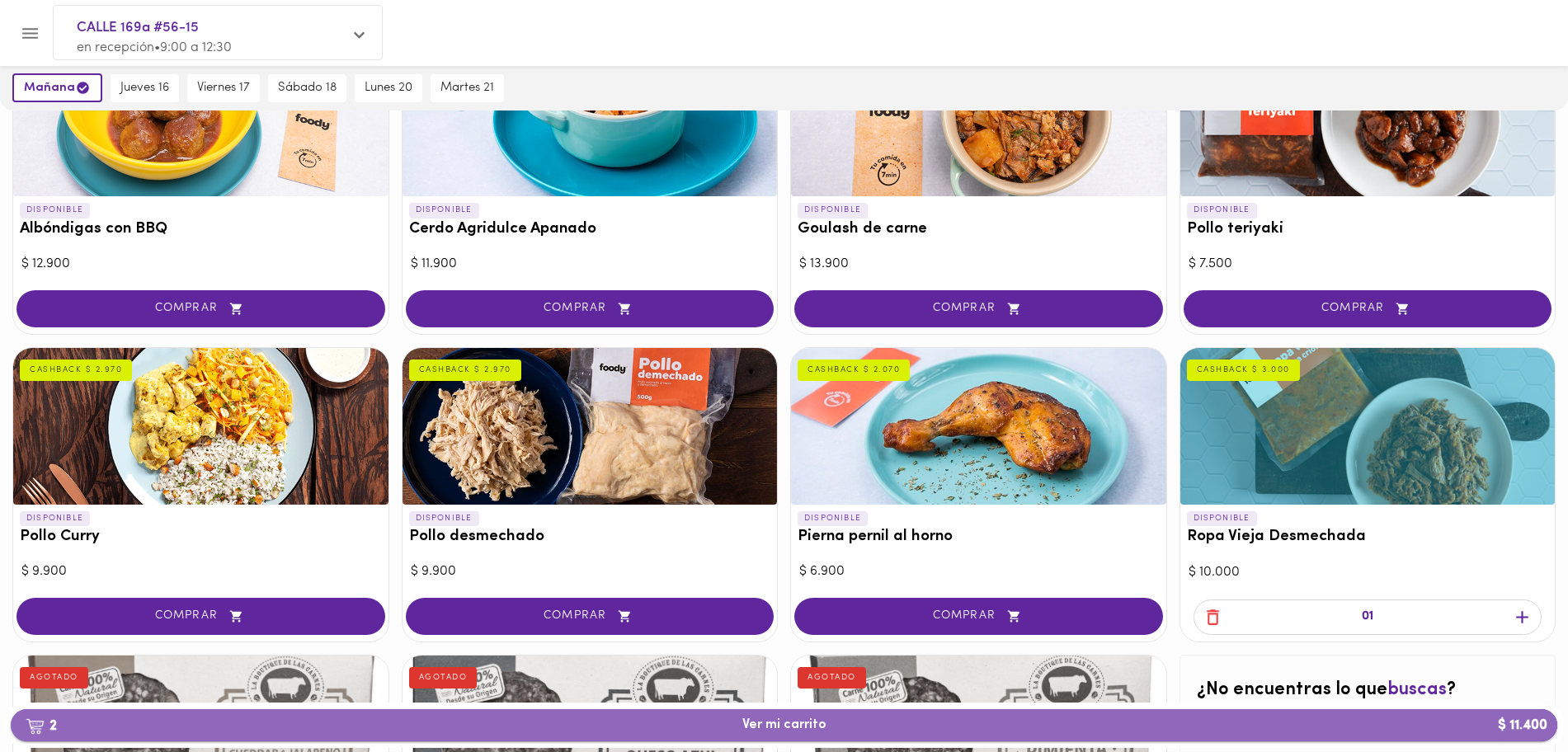
click at [1292, 711] on button "2 Ver mi carrito $ 11.400" at bounding box center [784, 726] width 1547 height 32
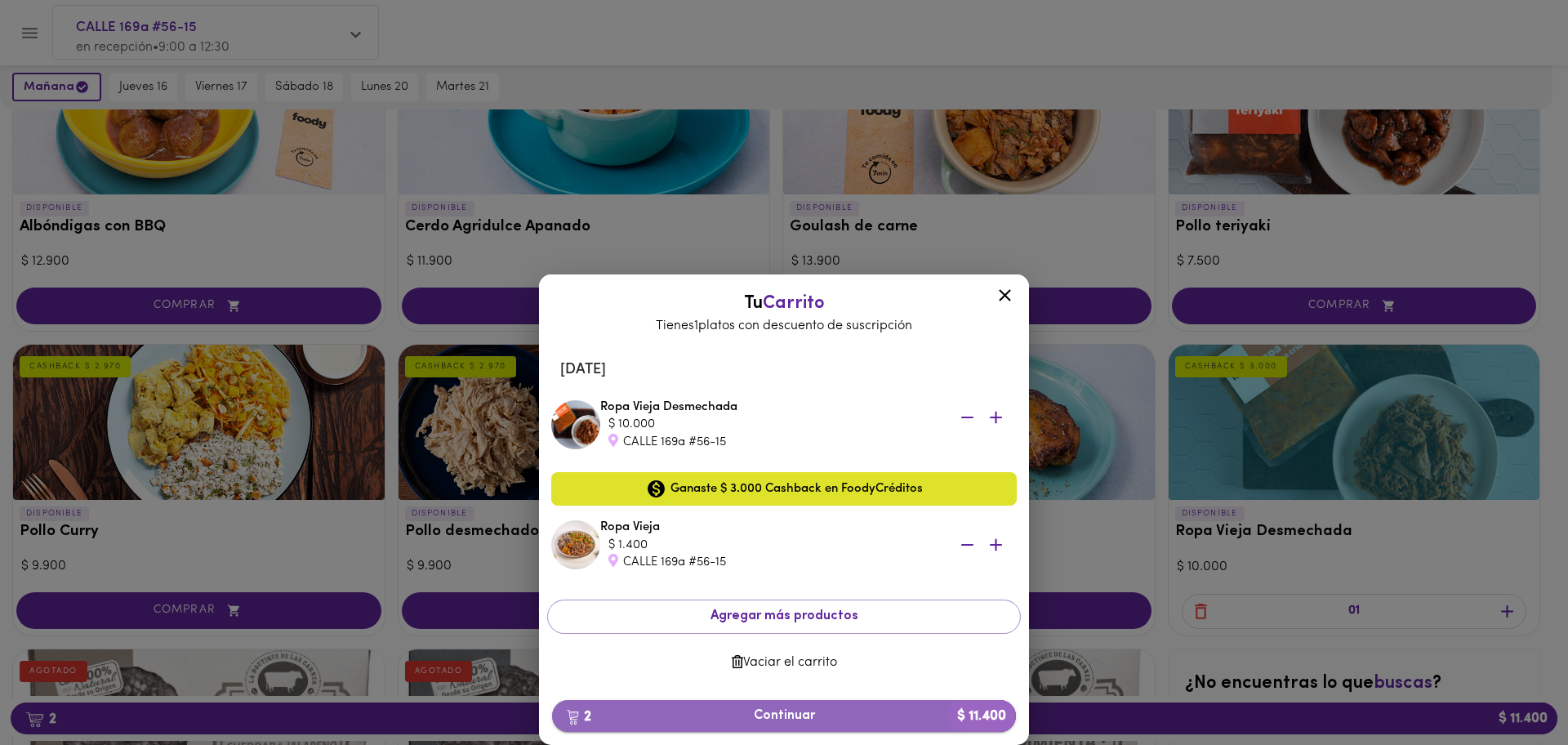
click at [923, 718] on span "2 Continuar $ 11.400" at bounding box center [784, 715] width 438 height 15
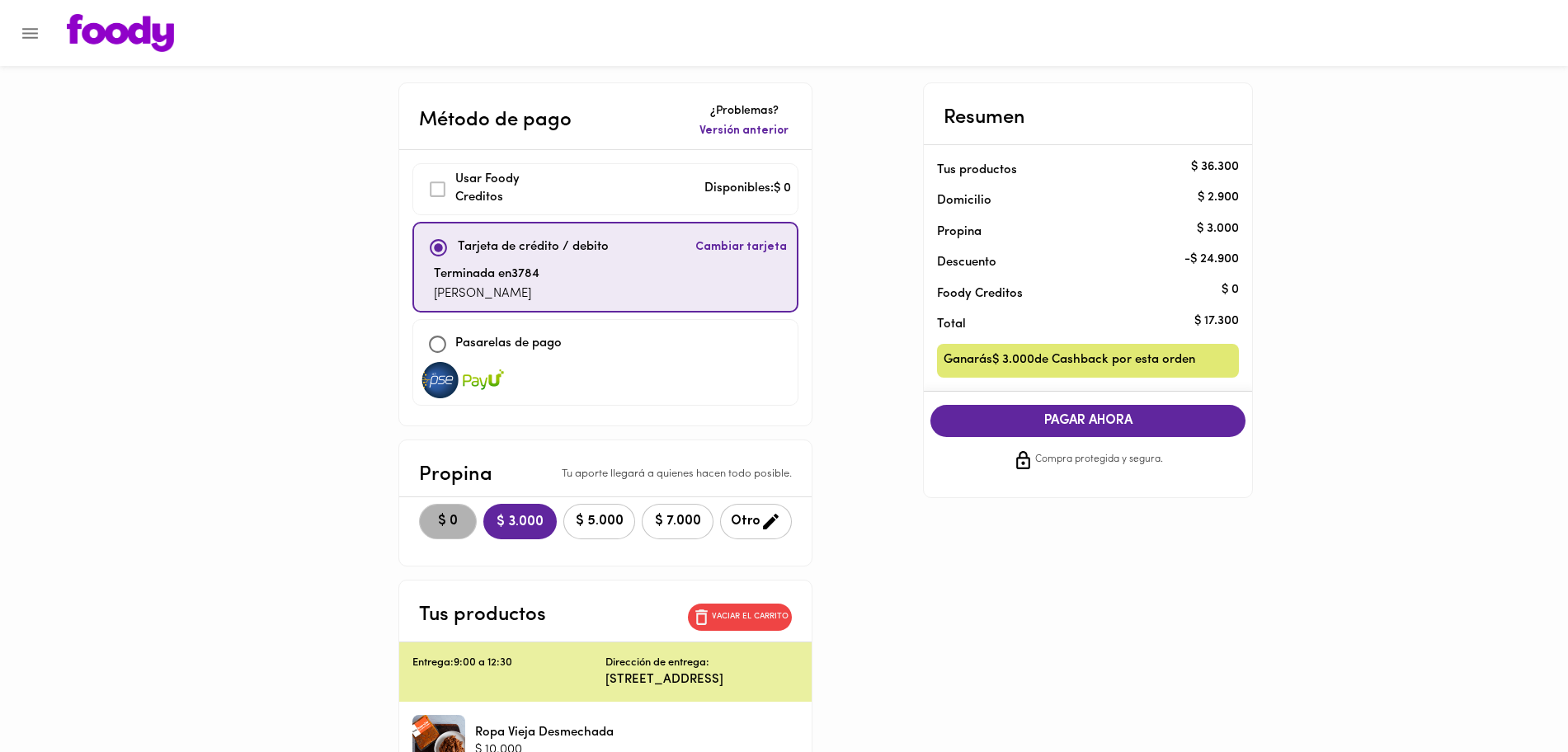
click at [456, 514] on span "$ 0" at bounding box center [447, 521] width 37 height 15
click at [574, 187] on div "Usar [PERSON_NAME] Creditos Disponibles: $ 0" at bounding box center [606, 189] width 370 height 37
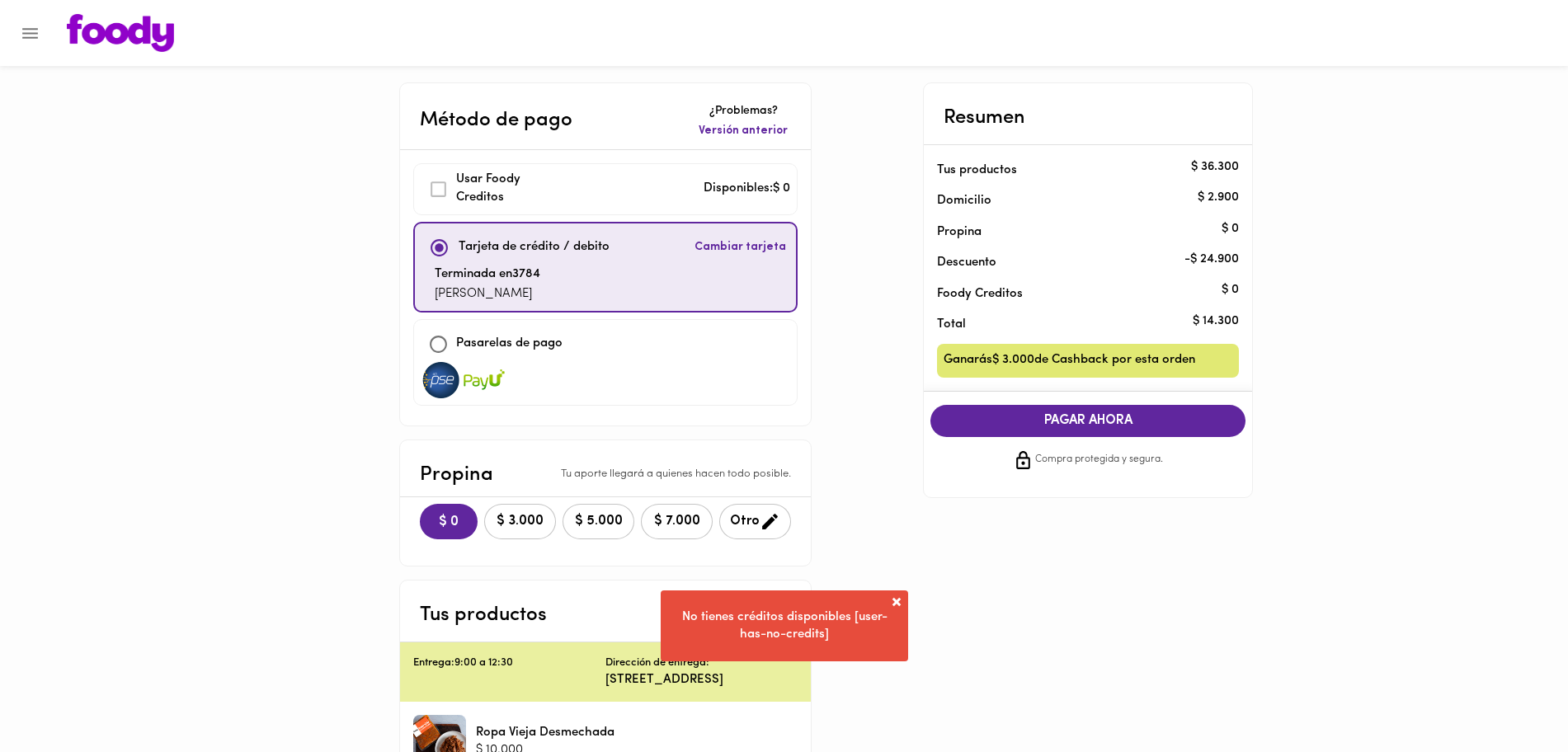
click at [445, 190] on div "Usar Foody Creditos" at bounding box center [494, 189] width 147 height 37
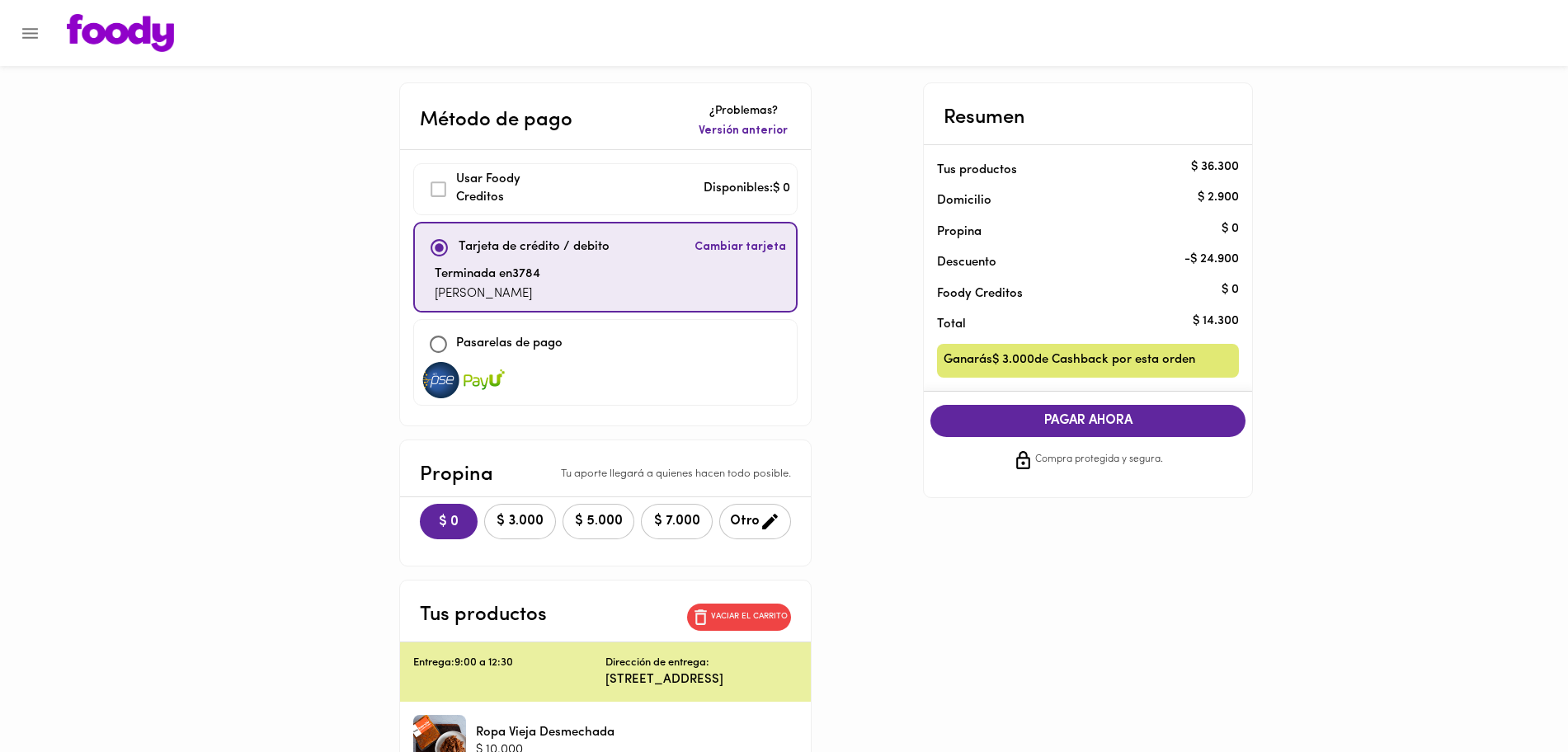
click at [109, 31] on img at bounding box center [120, 32] width 107 height 38
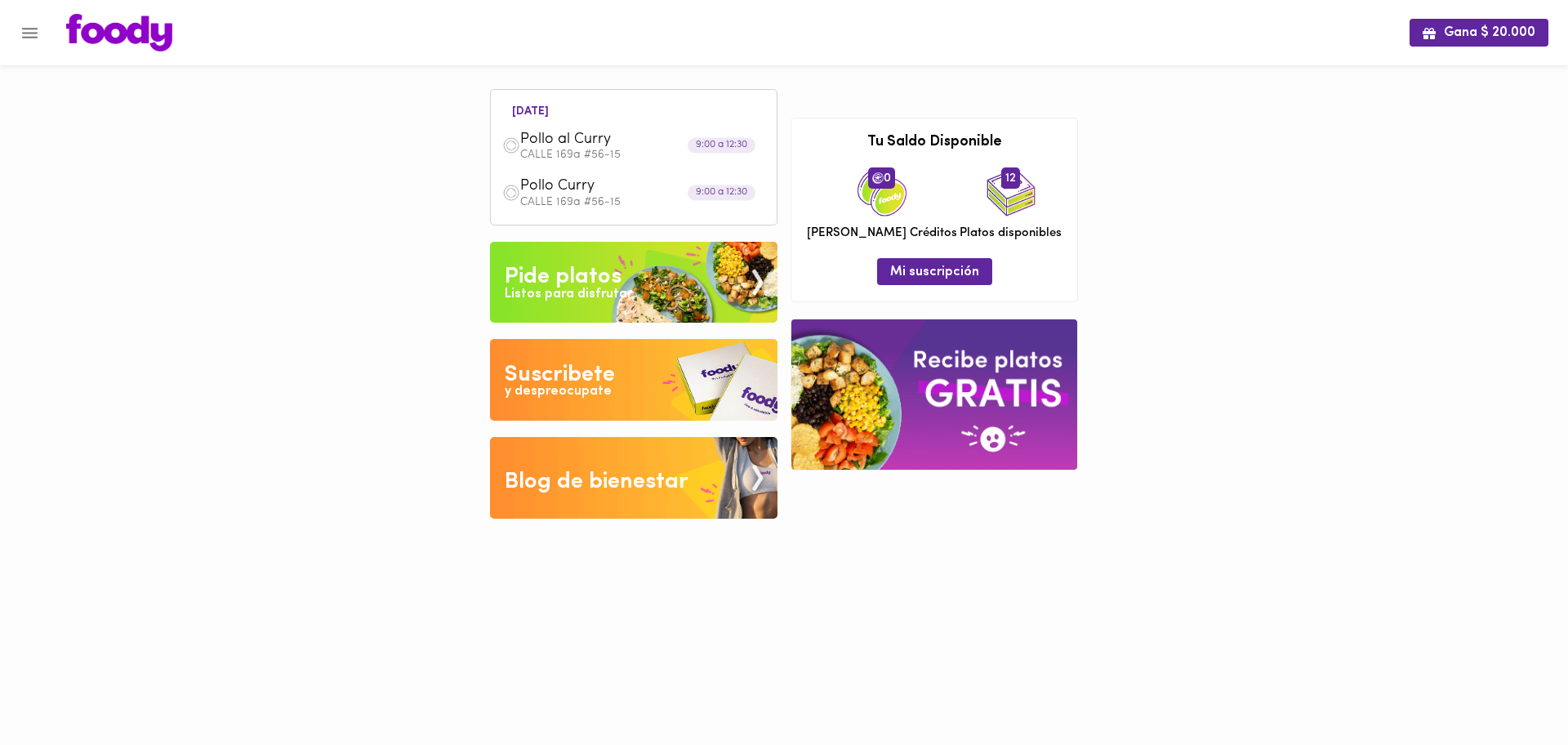
click at [874, 173] on span "0" at bounding box center [881, 177] width 27 height 21
click at [1077, 62] on div "Gana $ 20.000" at bounding box center [784, 32] width 1568 height 65
click at [716, 289] on img at bounding box center [633, 283] width 288 height 82
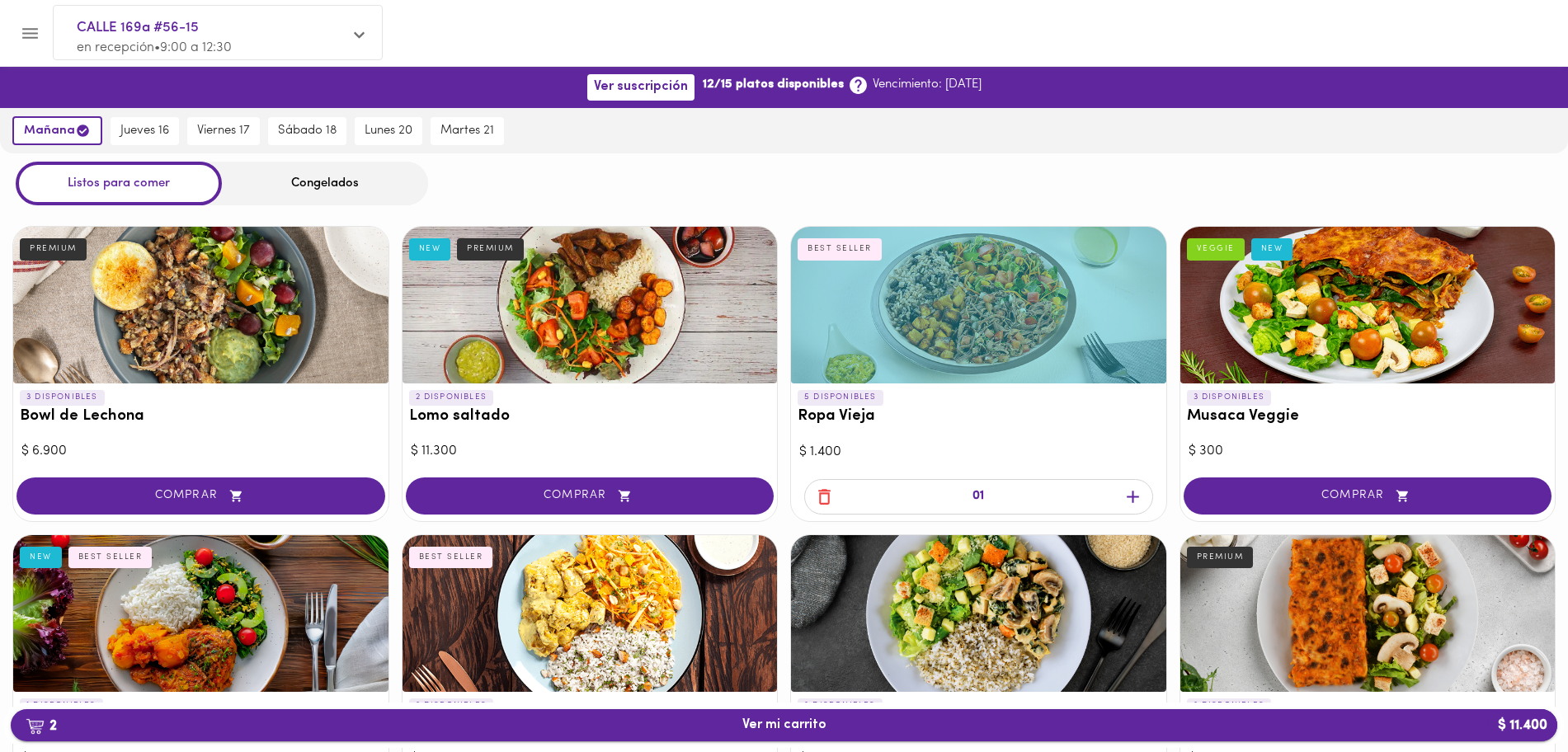
click at [715, 734] on button "2 Ver mi carrito $ 11.400" at bounding box center [784, 726] width 1547 height 32
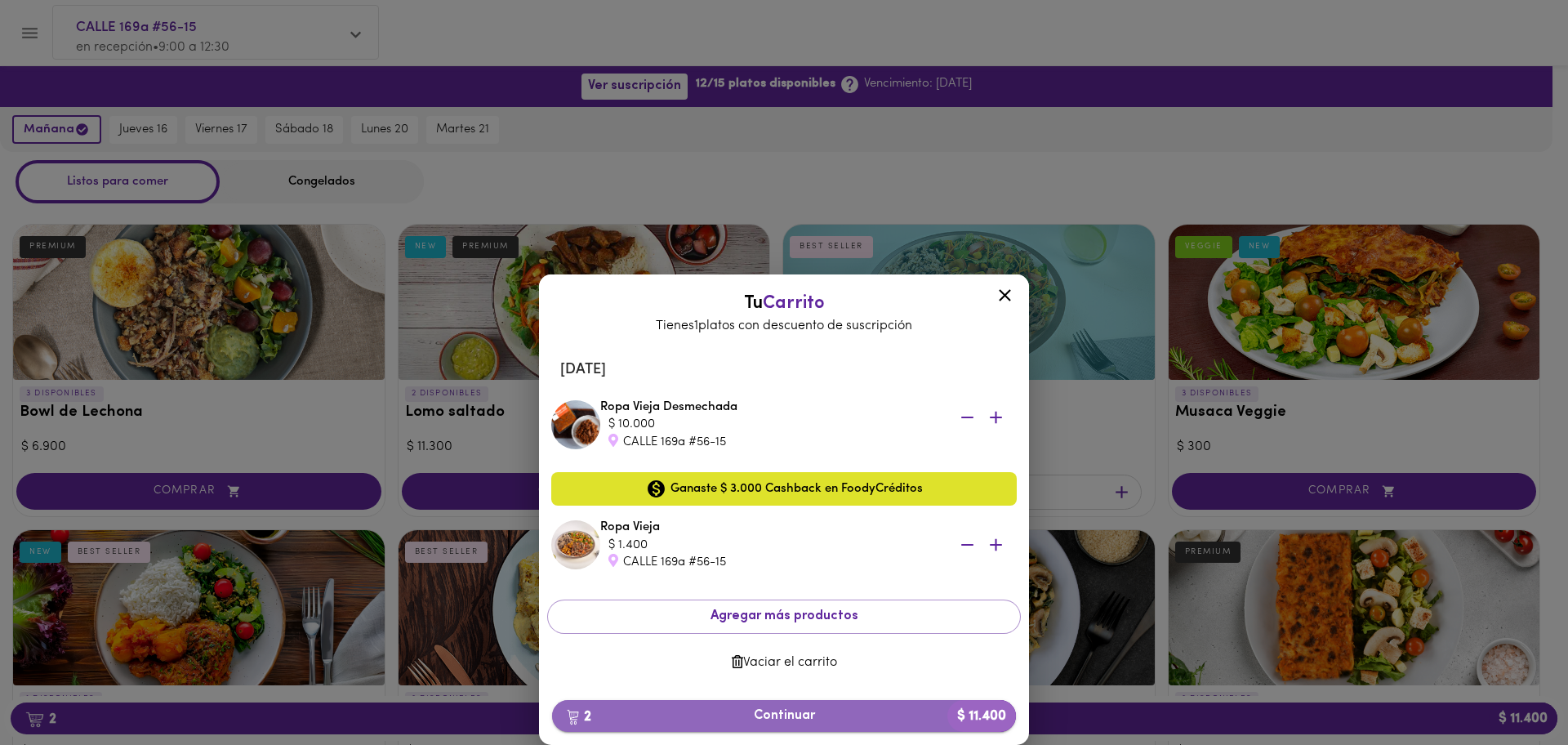
click at [806, 708] on span "2 Continuar $ 11.400" at bounding box center [784, 715] width 438 height 15
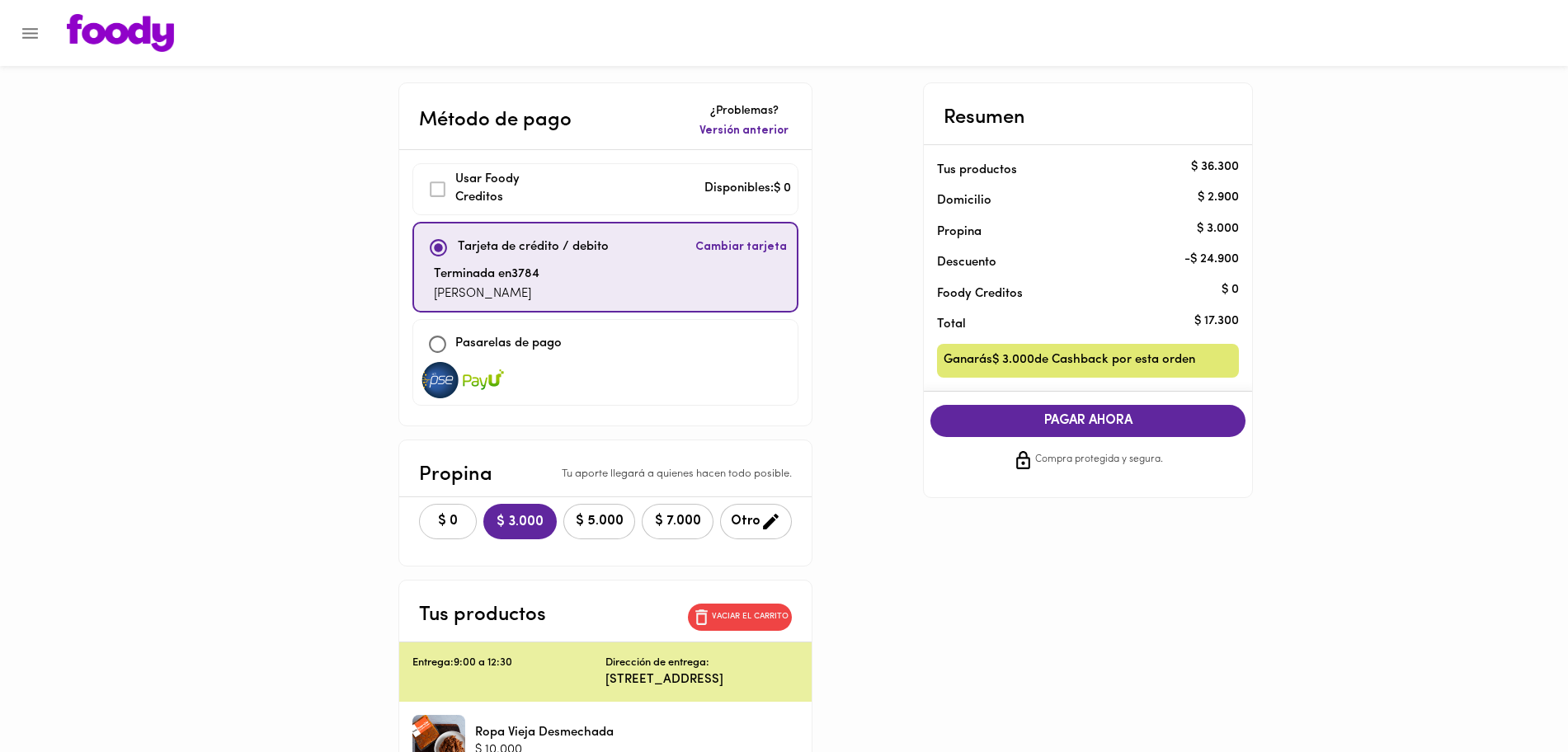
click at [447, 531] on button "$ 0" at bounding box center [448, 522] width 58 height 36
click at [443, 181] on div "Usar Foody Creditos" at bounding box center [494, 189] width 147 height 37
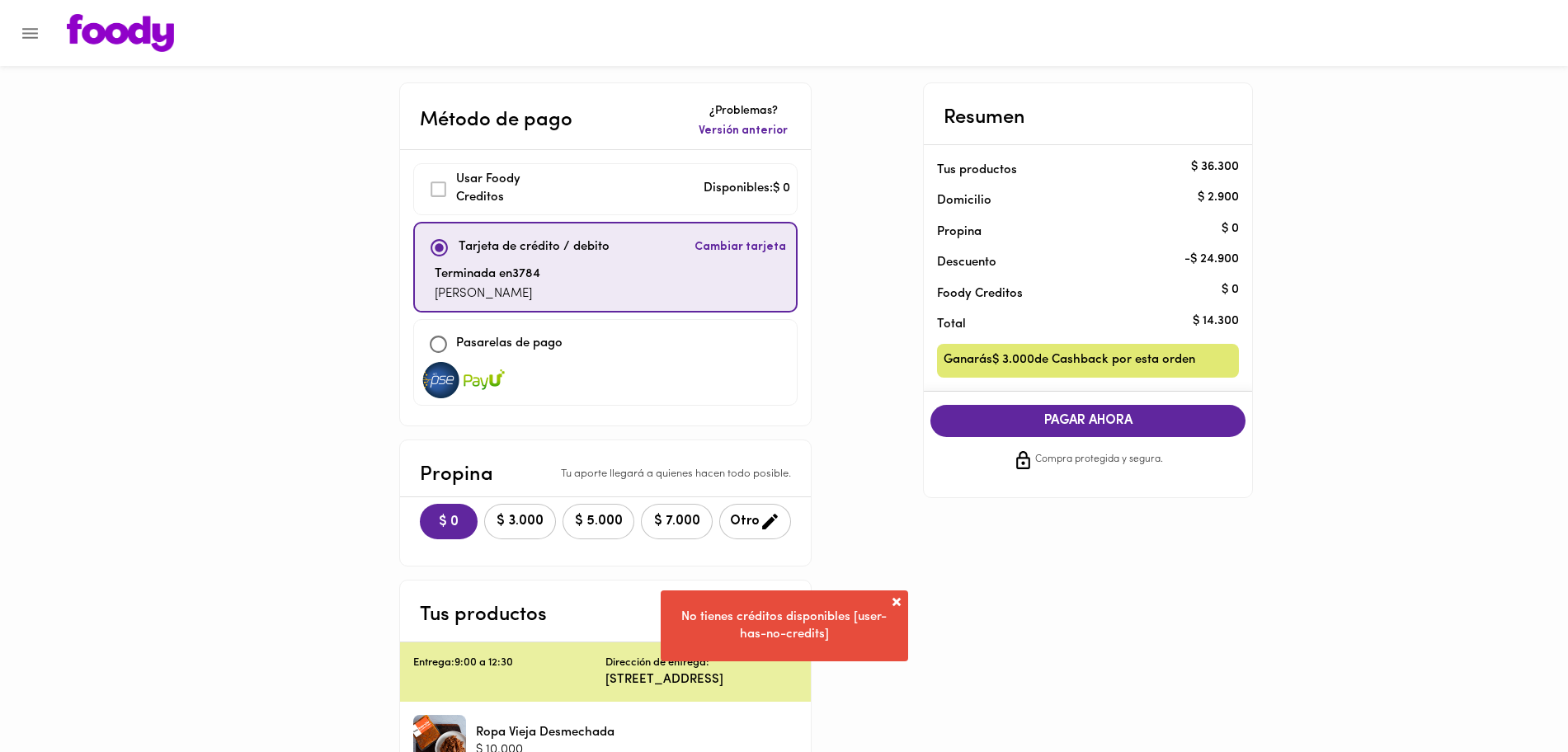
click at [439, 186] on div "Usar Foody Creditos" at bounding box center [494, 189] width 147 height 37
